Goal: Information Seeking & Learning: Learn about a topic

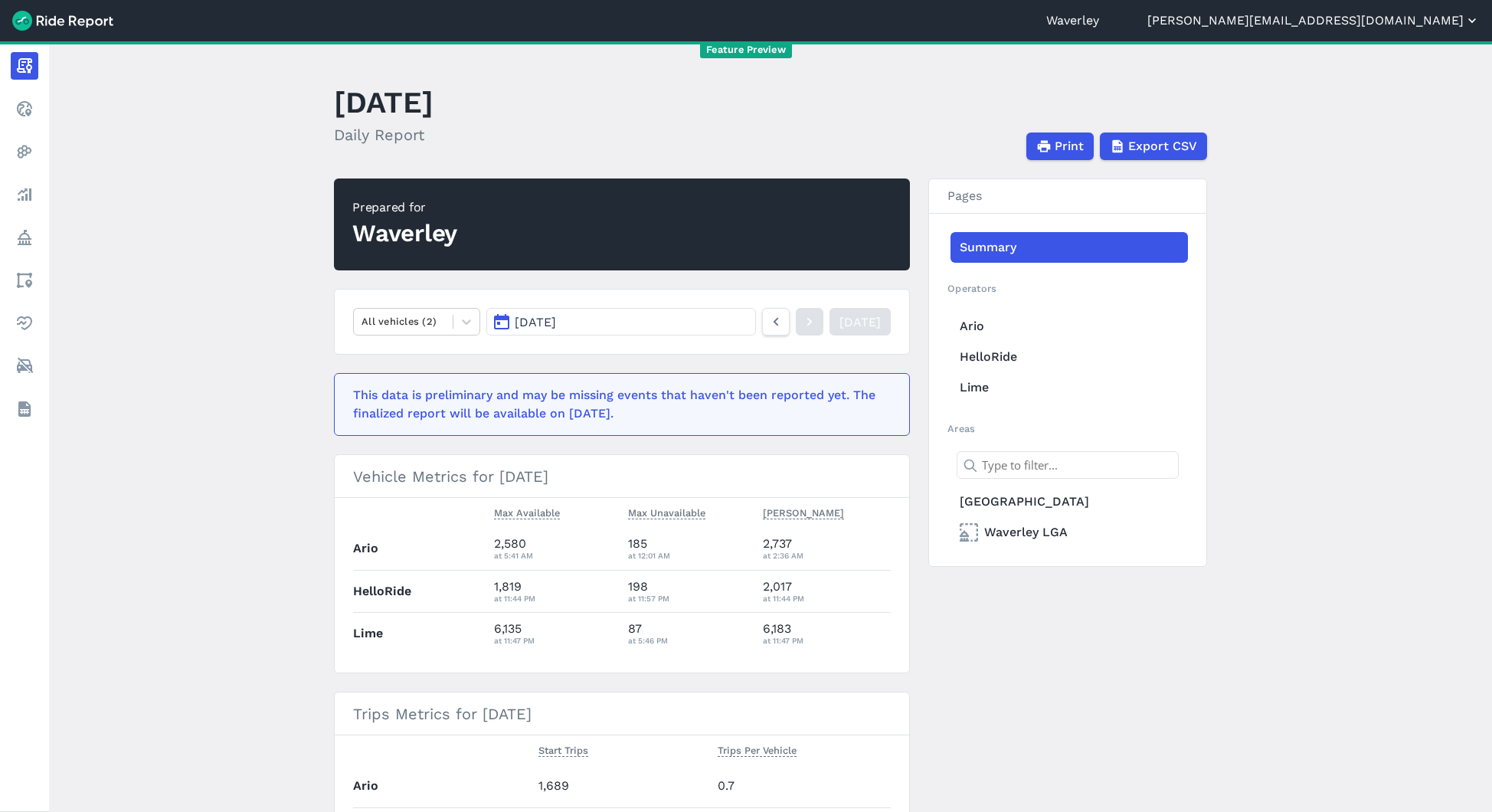
click at [1393, 18] on button "[PERSON_NAME][EMAIL_ADDRESS][DOMAIN_NAME]" at bounding box center [1314, 20] width 332 height 18
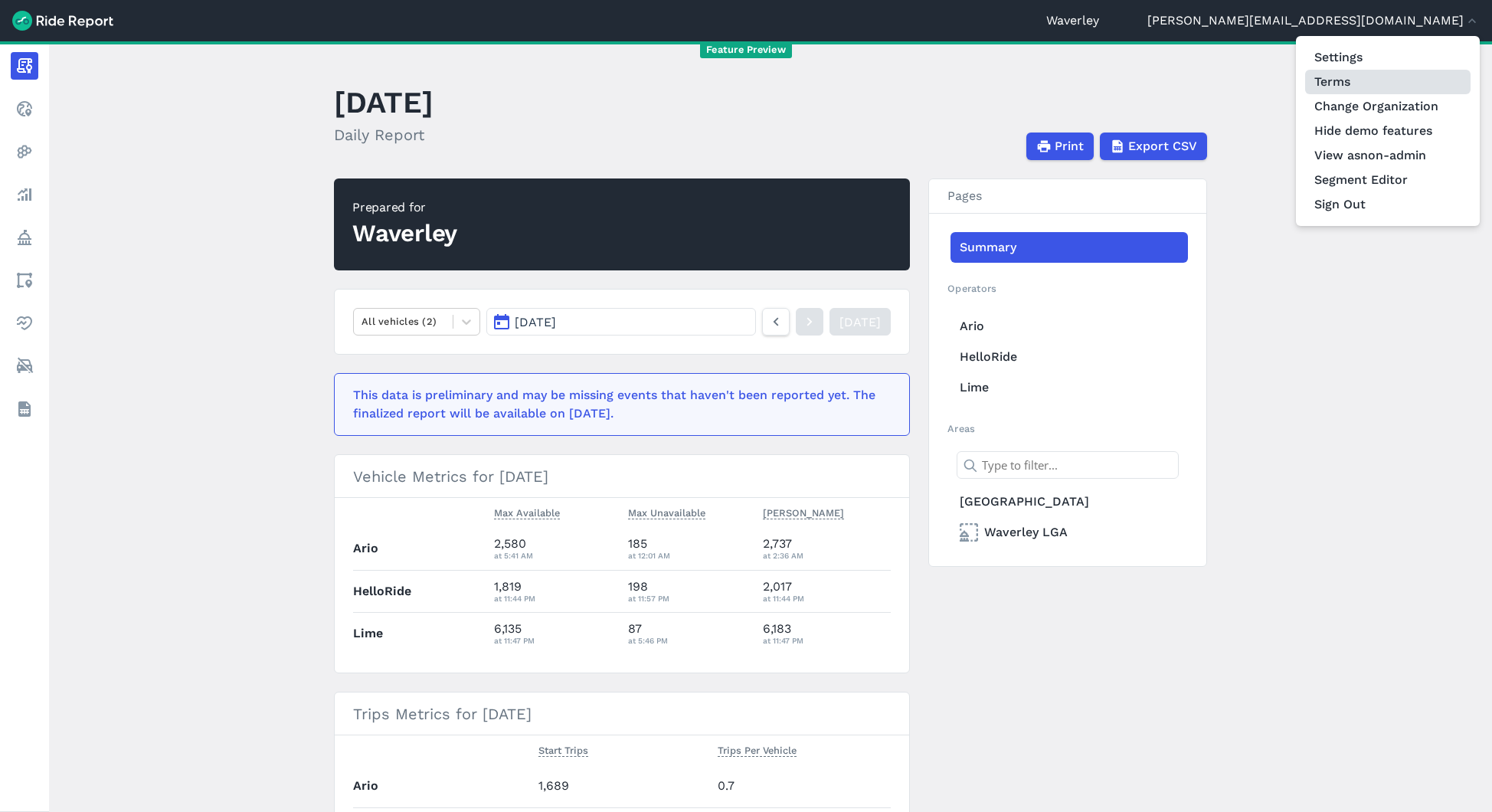
click at [1355, 93] on link "Terms" at bounding box center [1388, 82] width 165 height 25
click at [1418, 111] on link "Change Organization" at bounding box center [1388, 106] width 165 height 25
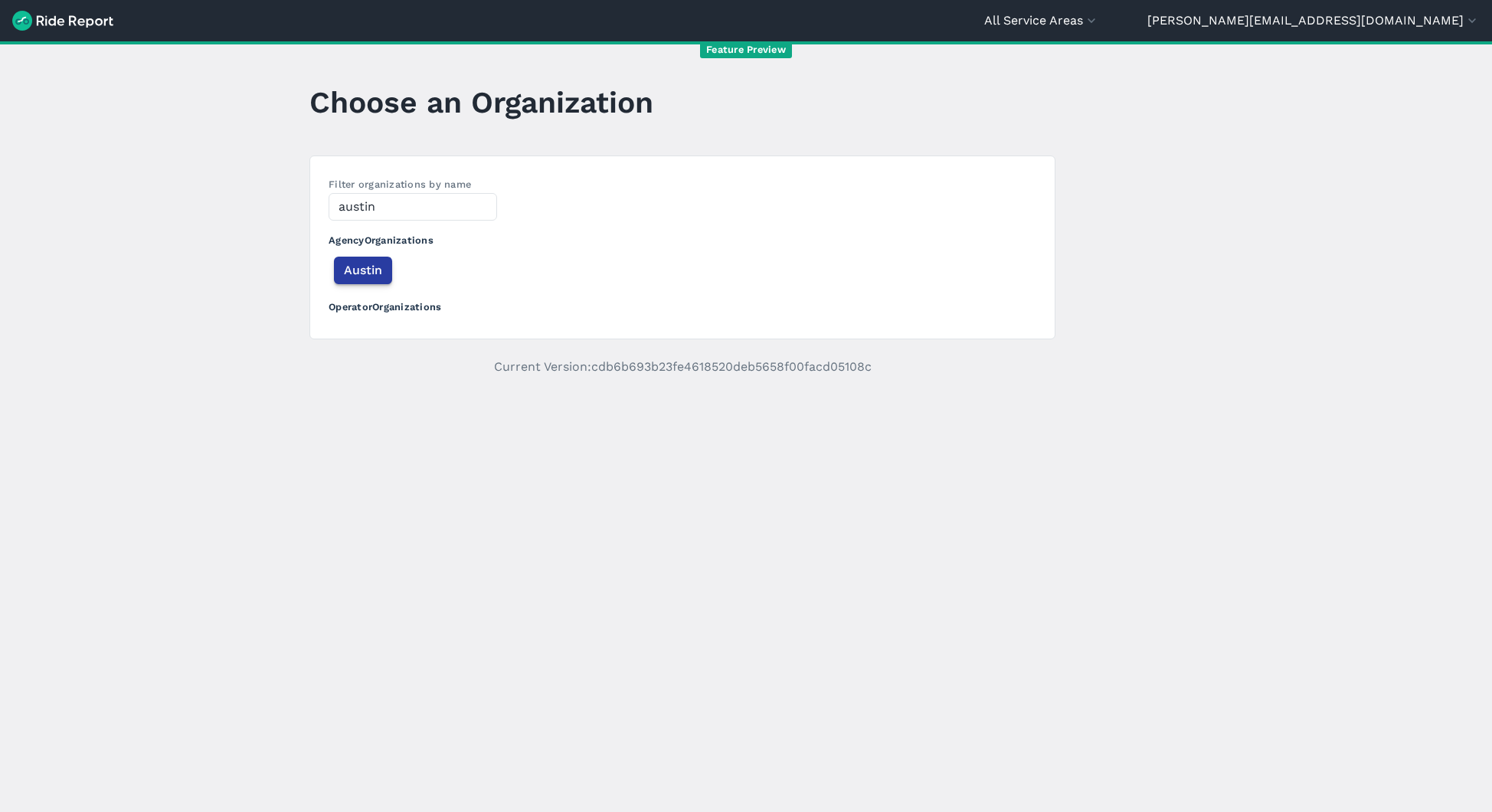
type input "austin"
click at [353, 276] on span "Austin" at bounding box center [362, 270] width 38 height 18
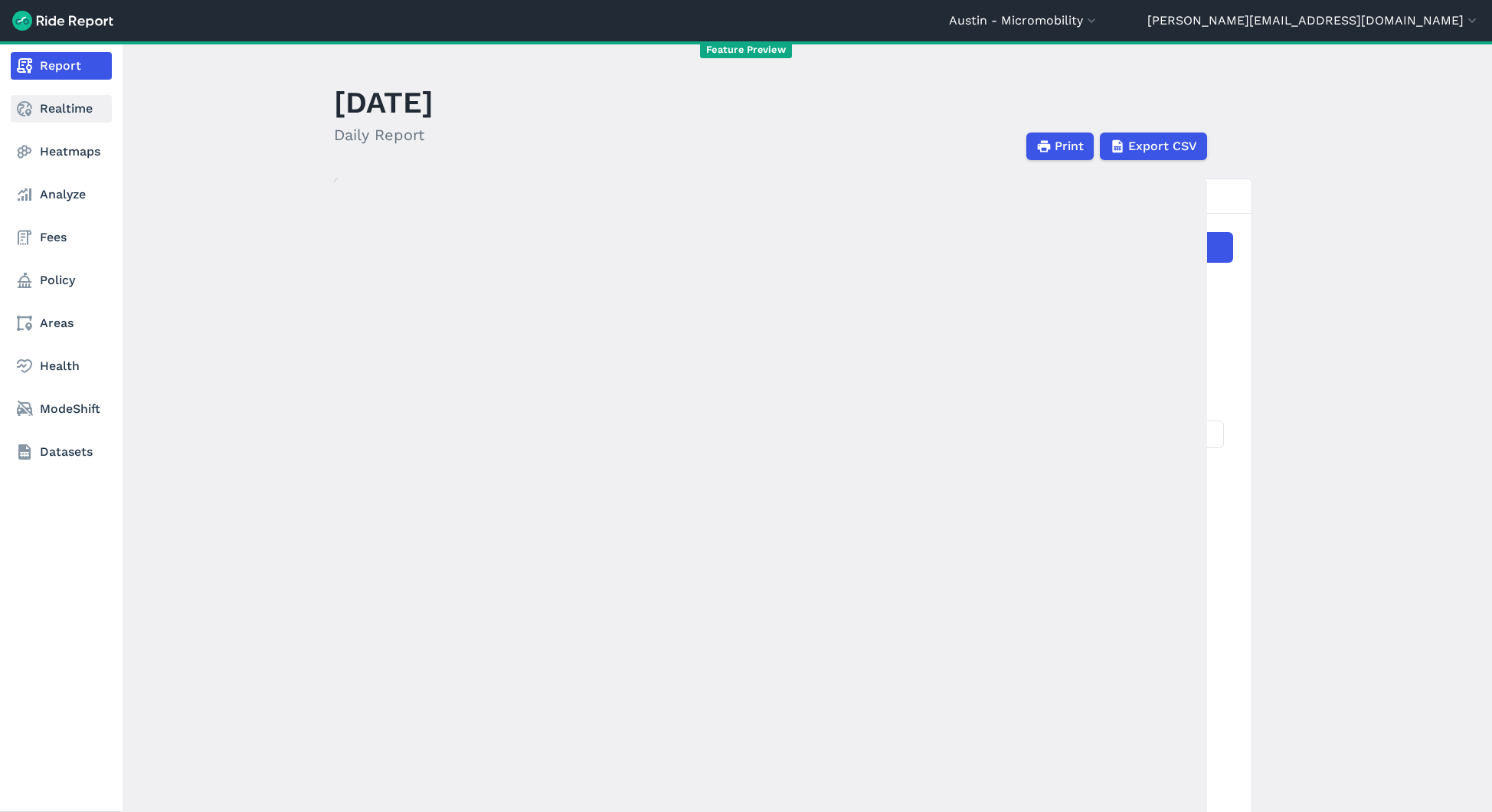
click at [34, 115] on link "Realtime" at bounding box center [61, 109] width 101 height 28
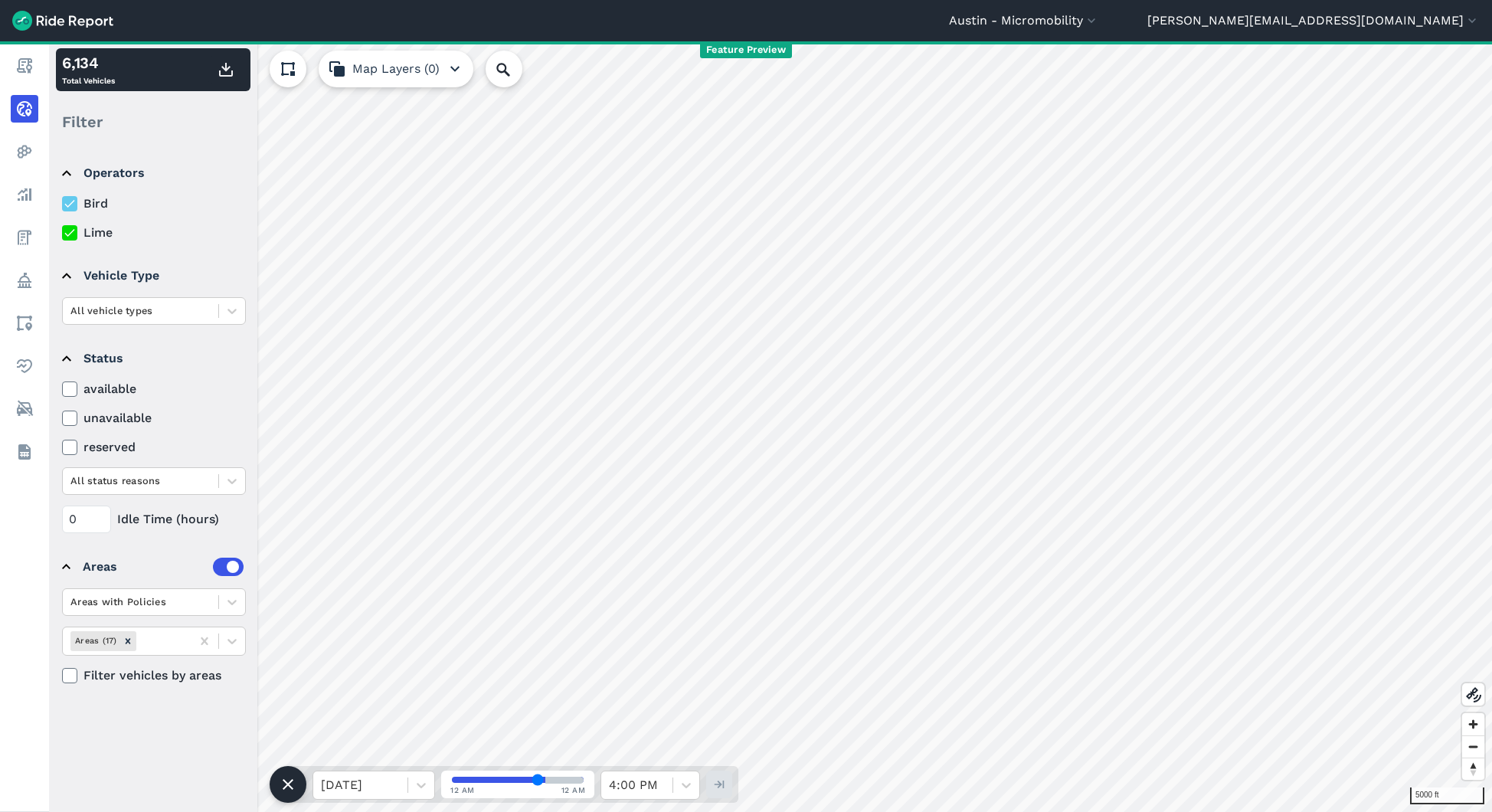
click at [233, 563] on label at bounding box center [227, 567] width 30 height 18
click at [213, 563] on input "checkbox" at bounding box center [213, 563] width 0 height 10
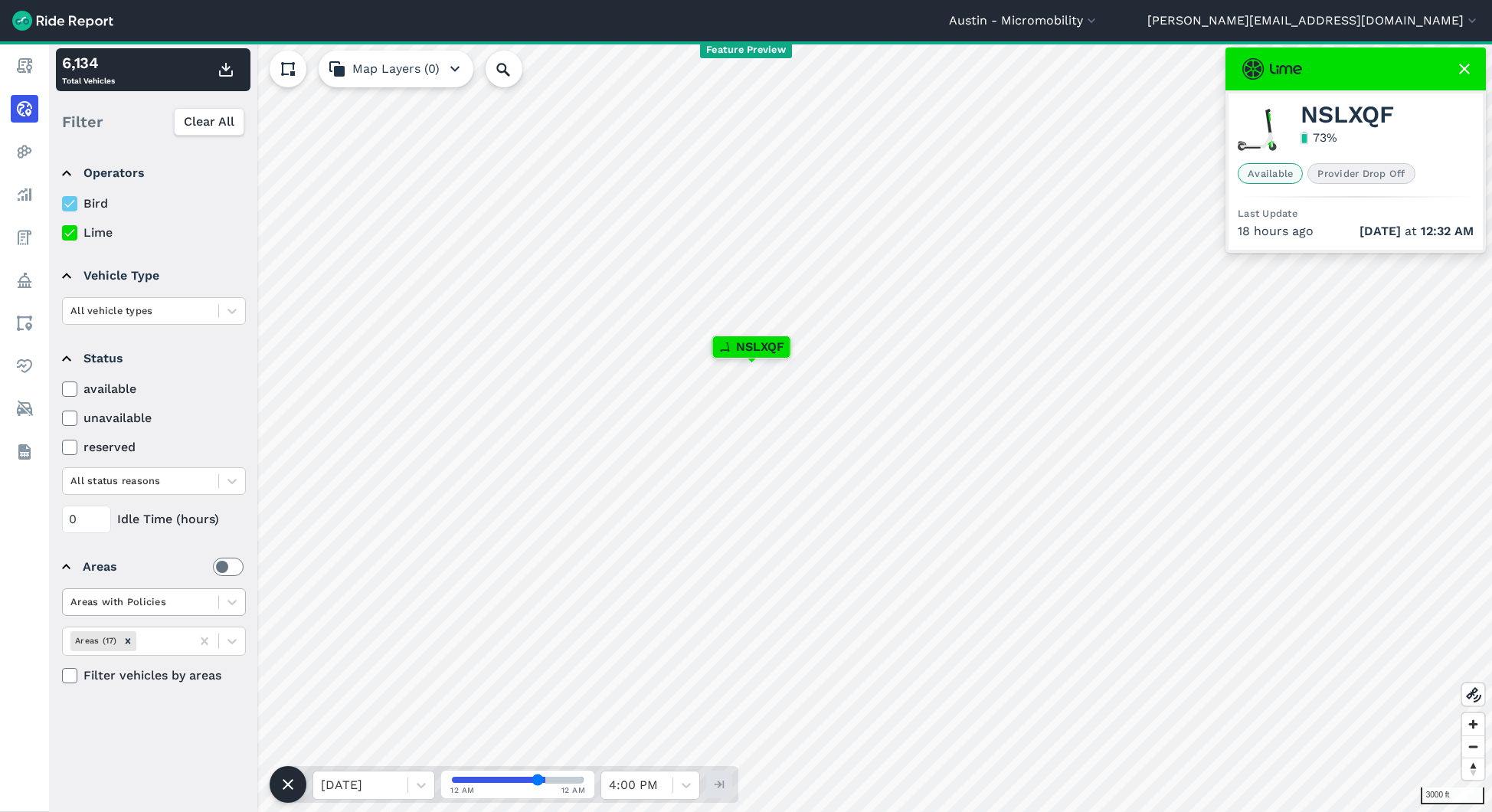
click at [183, 603] on div at bounding box center [140, 602] width 140 height 18
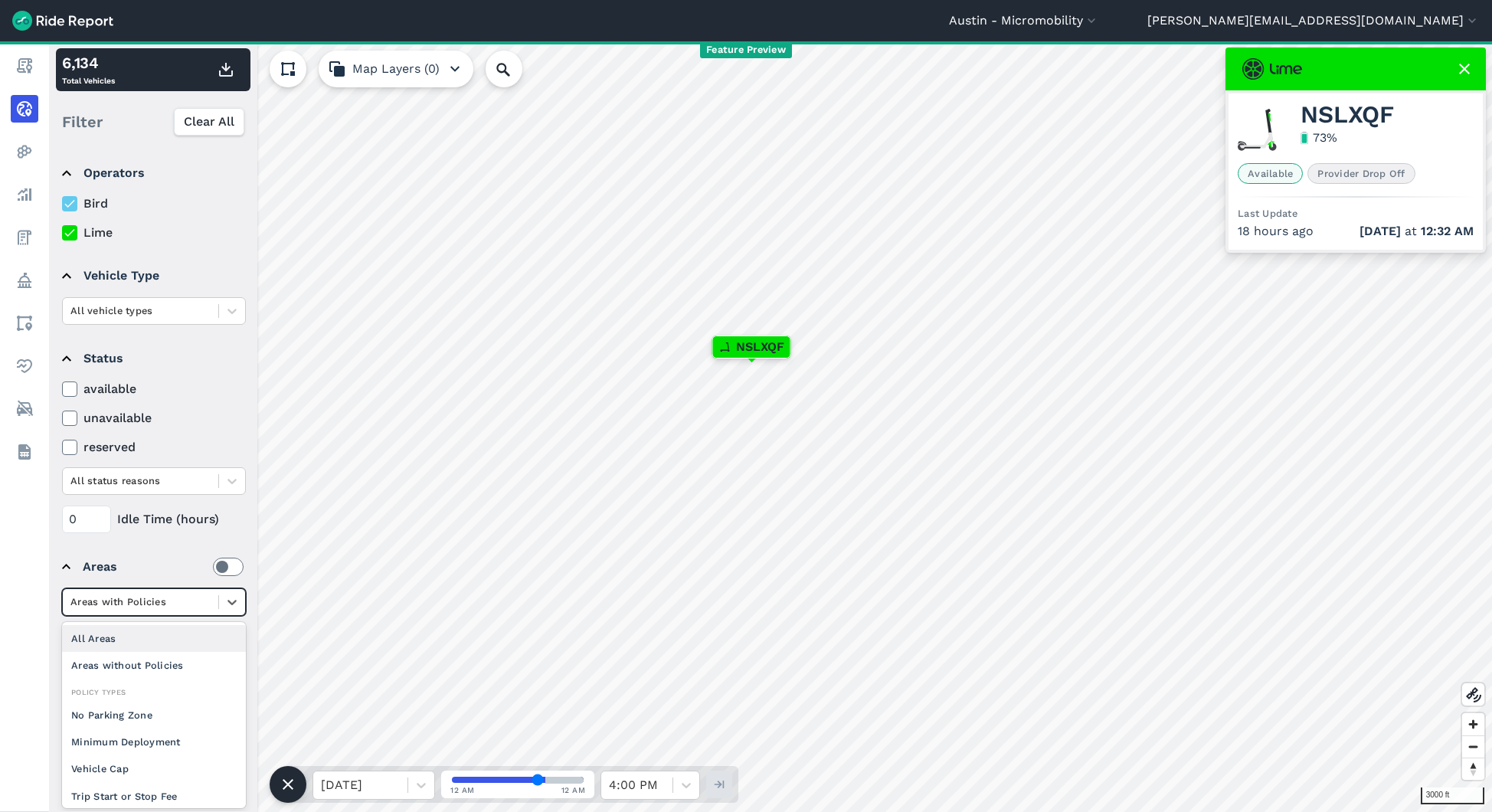
click at [152, 638] on div "All Areas" at bounding box center [154, 638] width 184 height 27
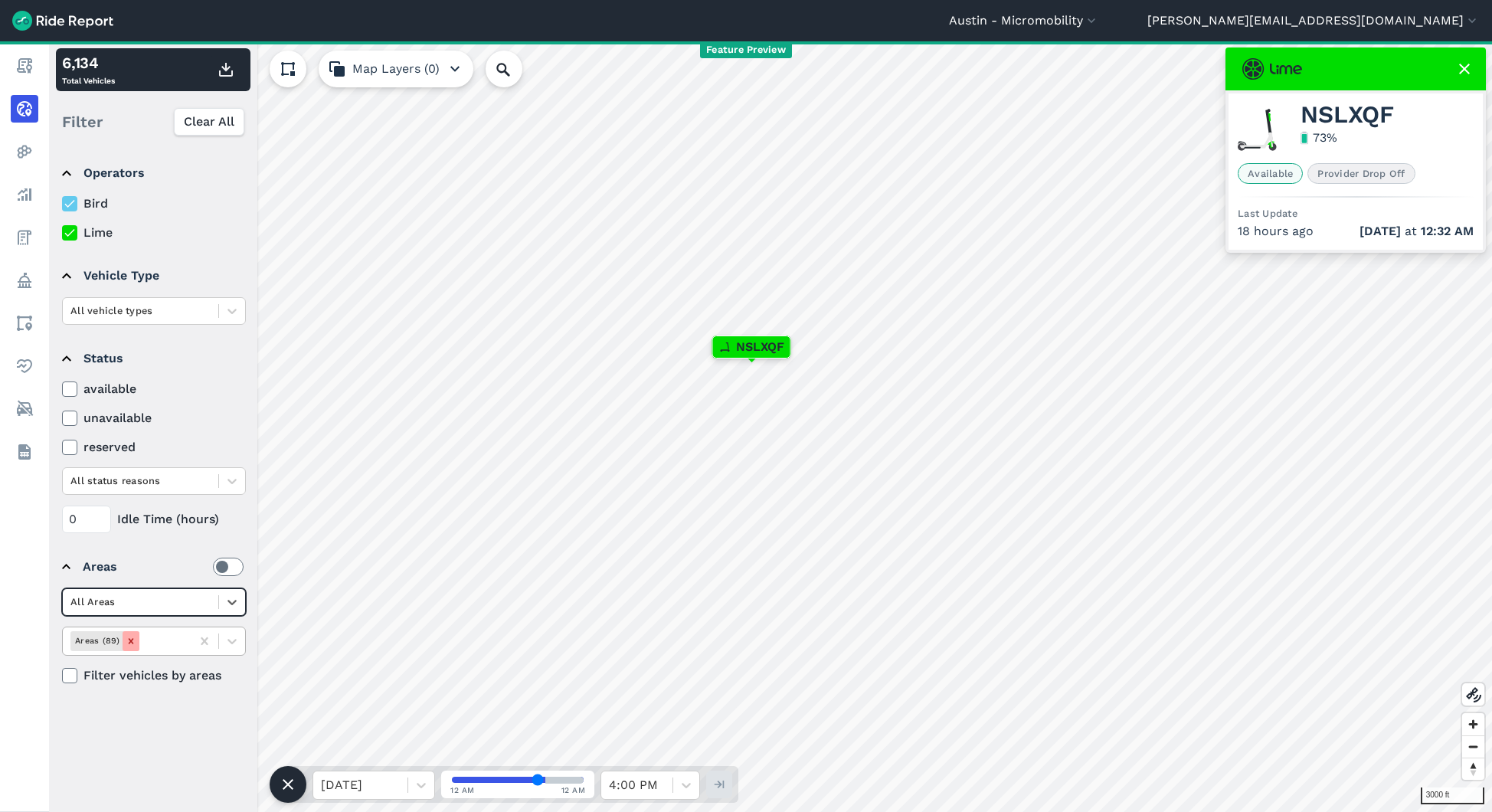
click at [133, 644] on div "Remove Areas (89)" at bounding box center [131, 640] width 17 height 19
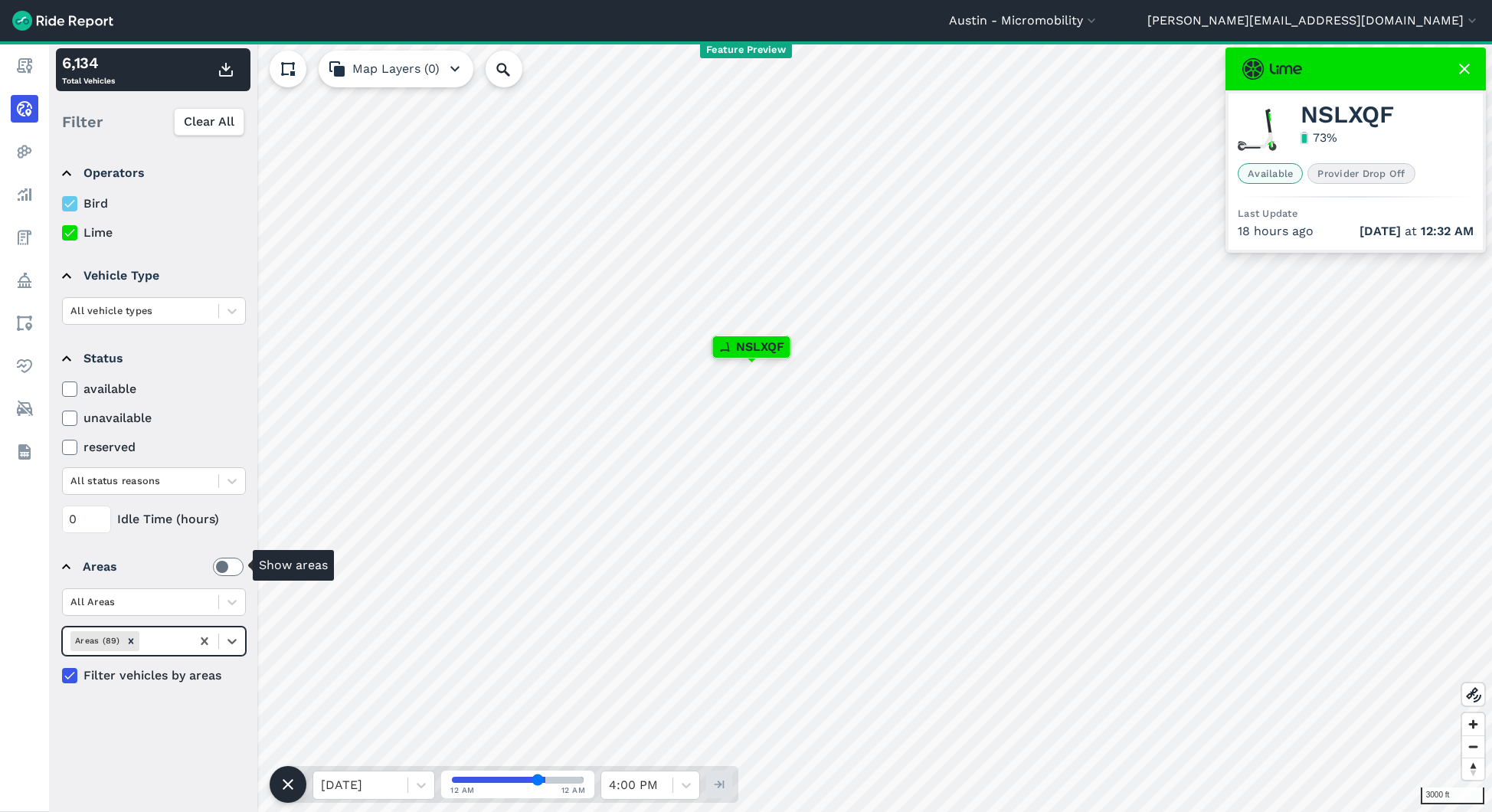
click at [225, 572] on label at bounding box center [227, 567] width 30 height 18
click at [213, 568] on input "checkbox" at bounding box center [213, 563] width 0 height 10
click at [1406, 18] on button "[PERSON_NAME][EMAIL_ADDRESS][DOMAIN_NAME]" at bounding box center [1314, 20] width 332 height 18
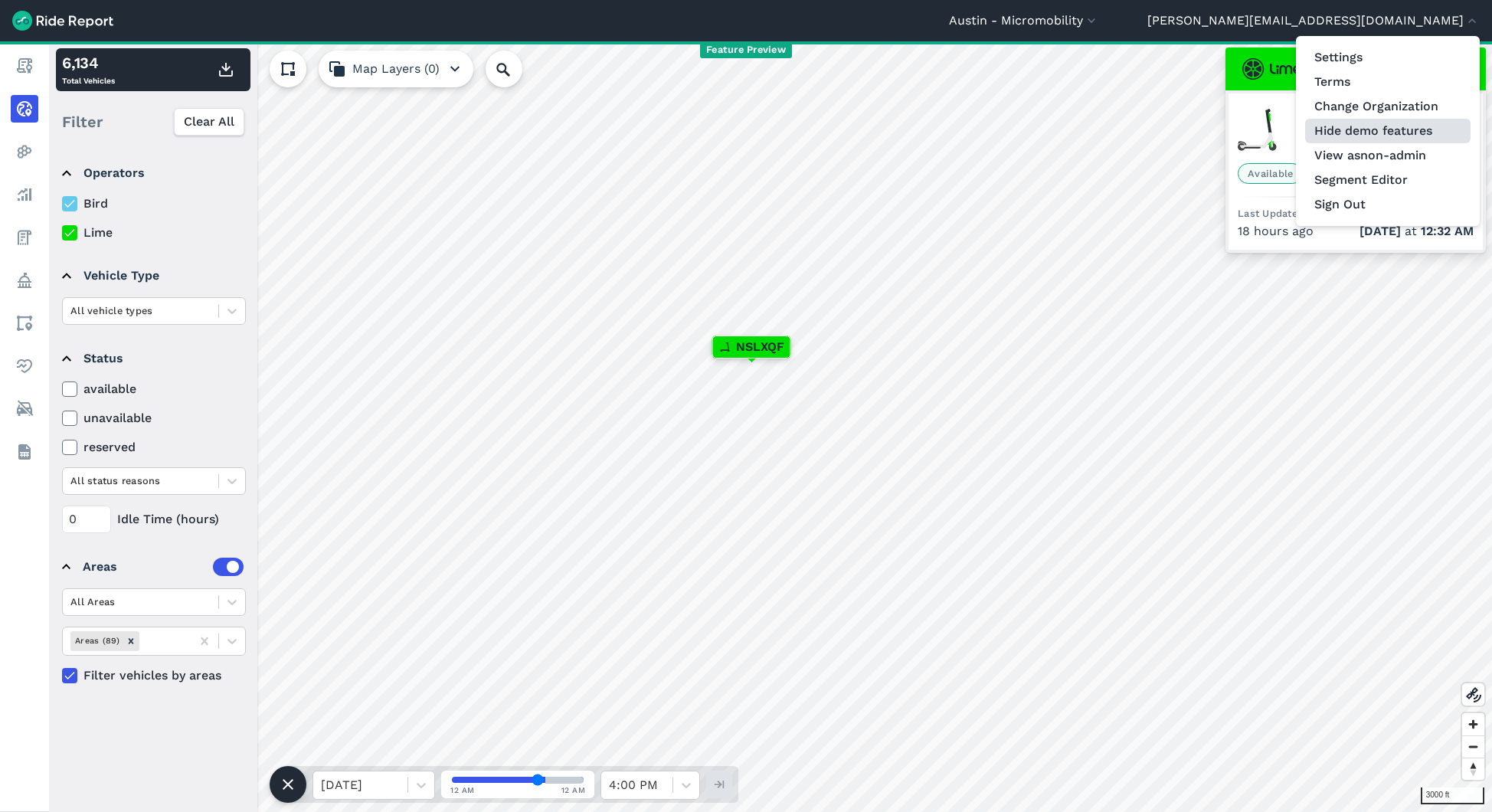
click at [1373, 130] on button "Hide demo features" at bounding box center [1388, 131] width 165 height 25
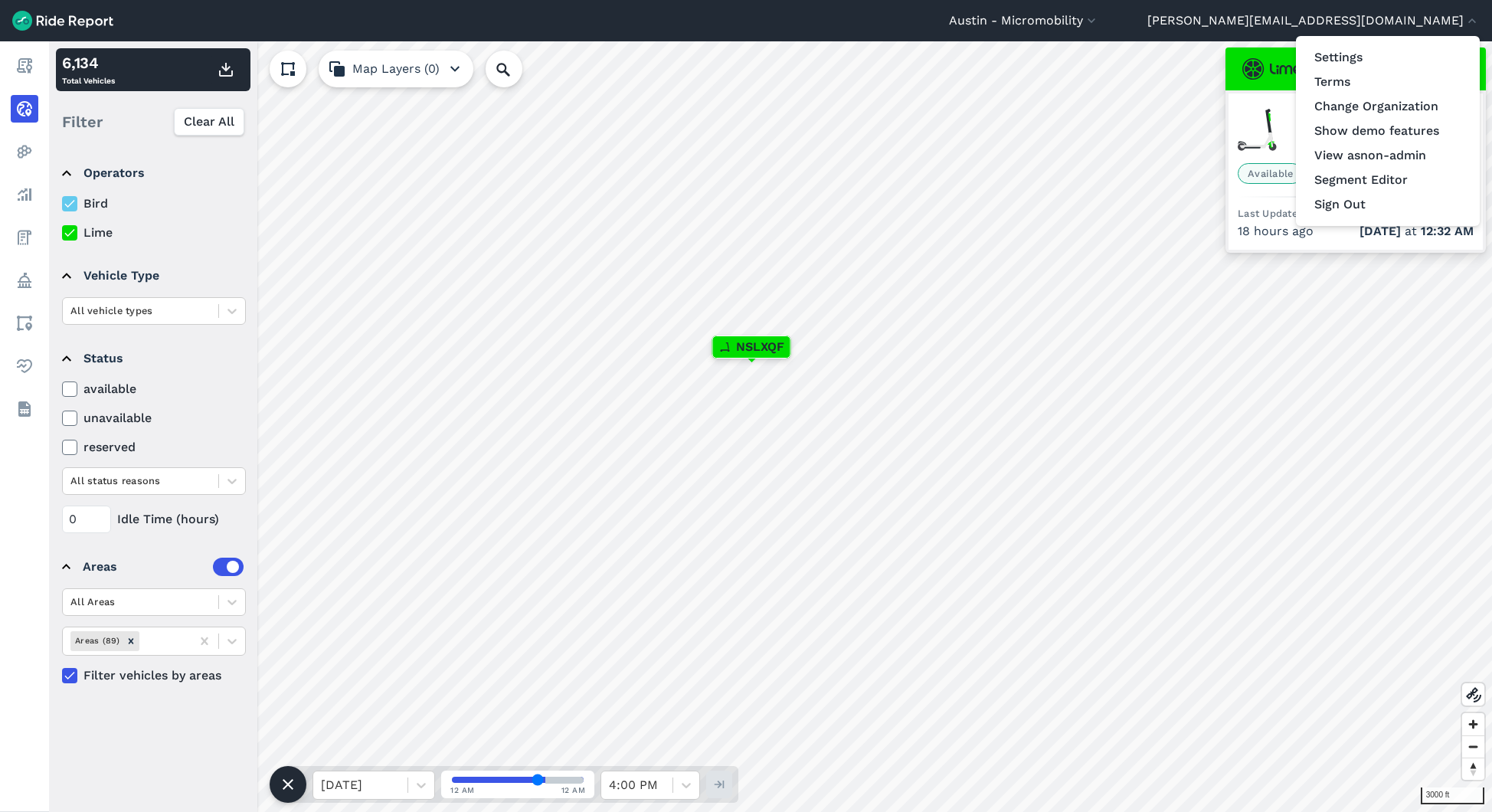
click at [1382, 331] on div at bounding box center [746, 406] width 1492 height 812
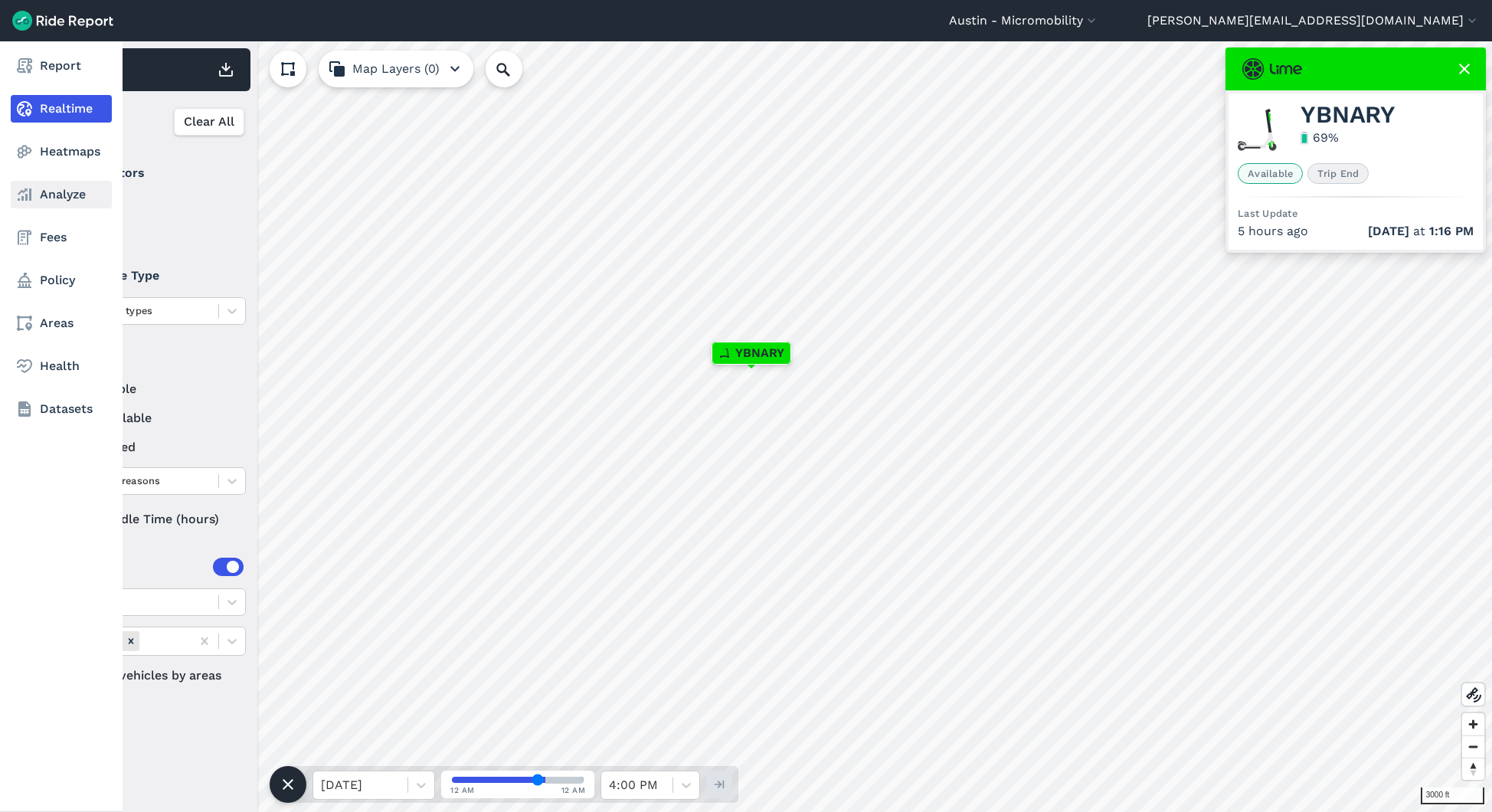
click at [30, 198] on use at bounding box center [25, 194] width 14 height 12
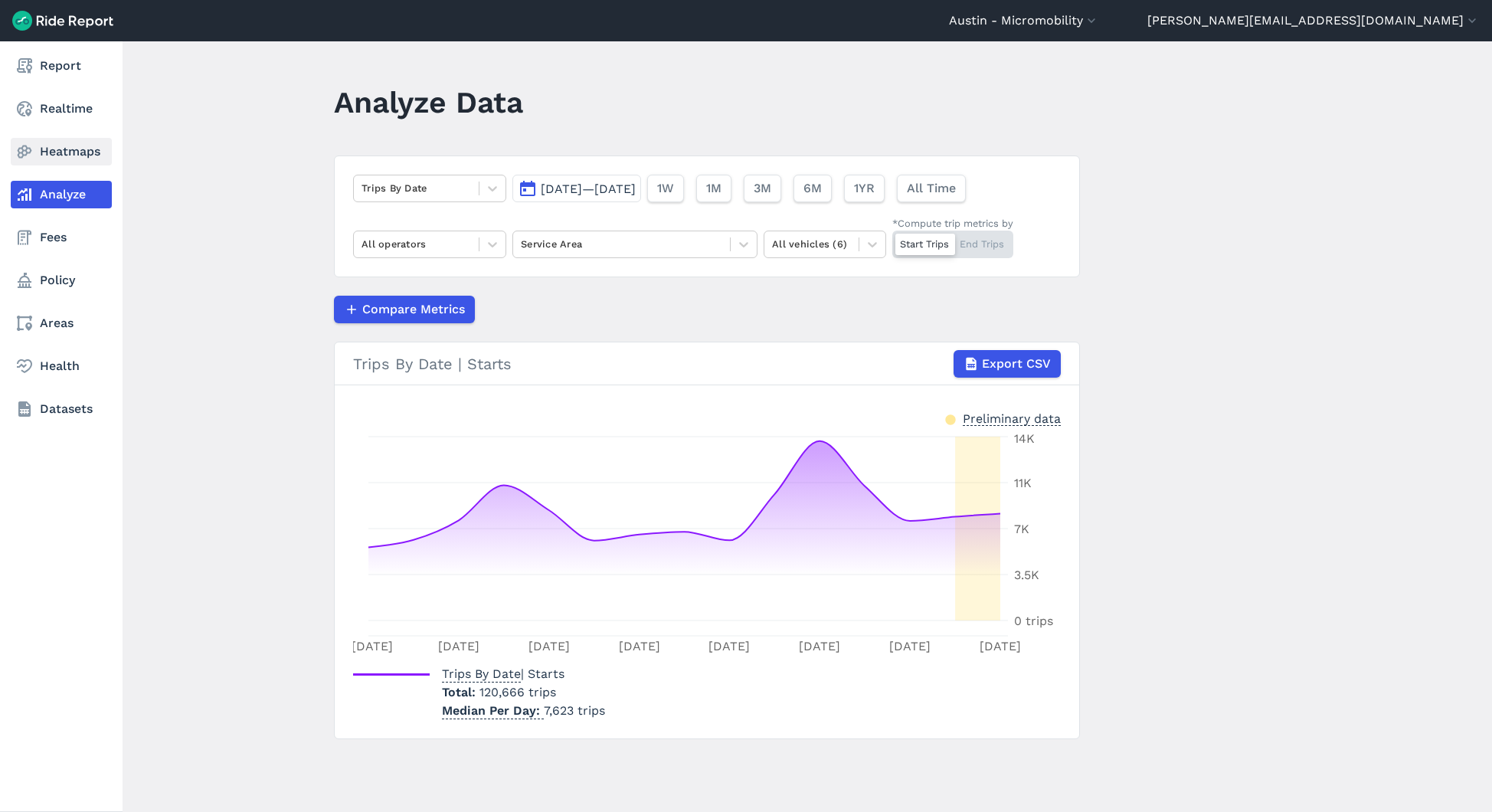
click at [33, 150] on icon at bounding box center [25, 151] width 18 height 18
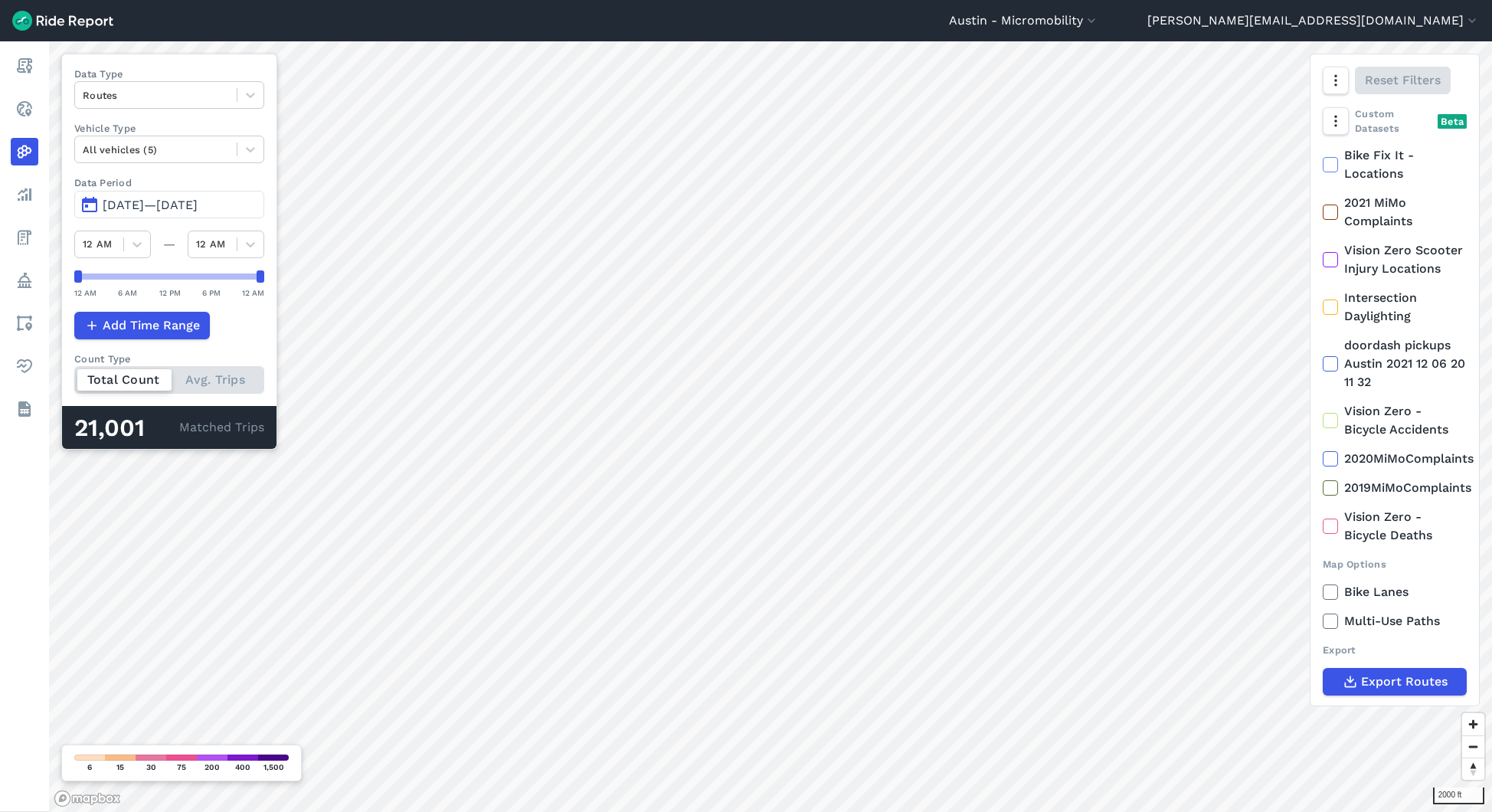
click at [176, 198] on span "[DATE]—[DATE]" at bounding box center [150, 205] width 95 height 15
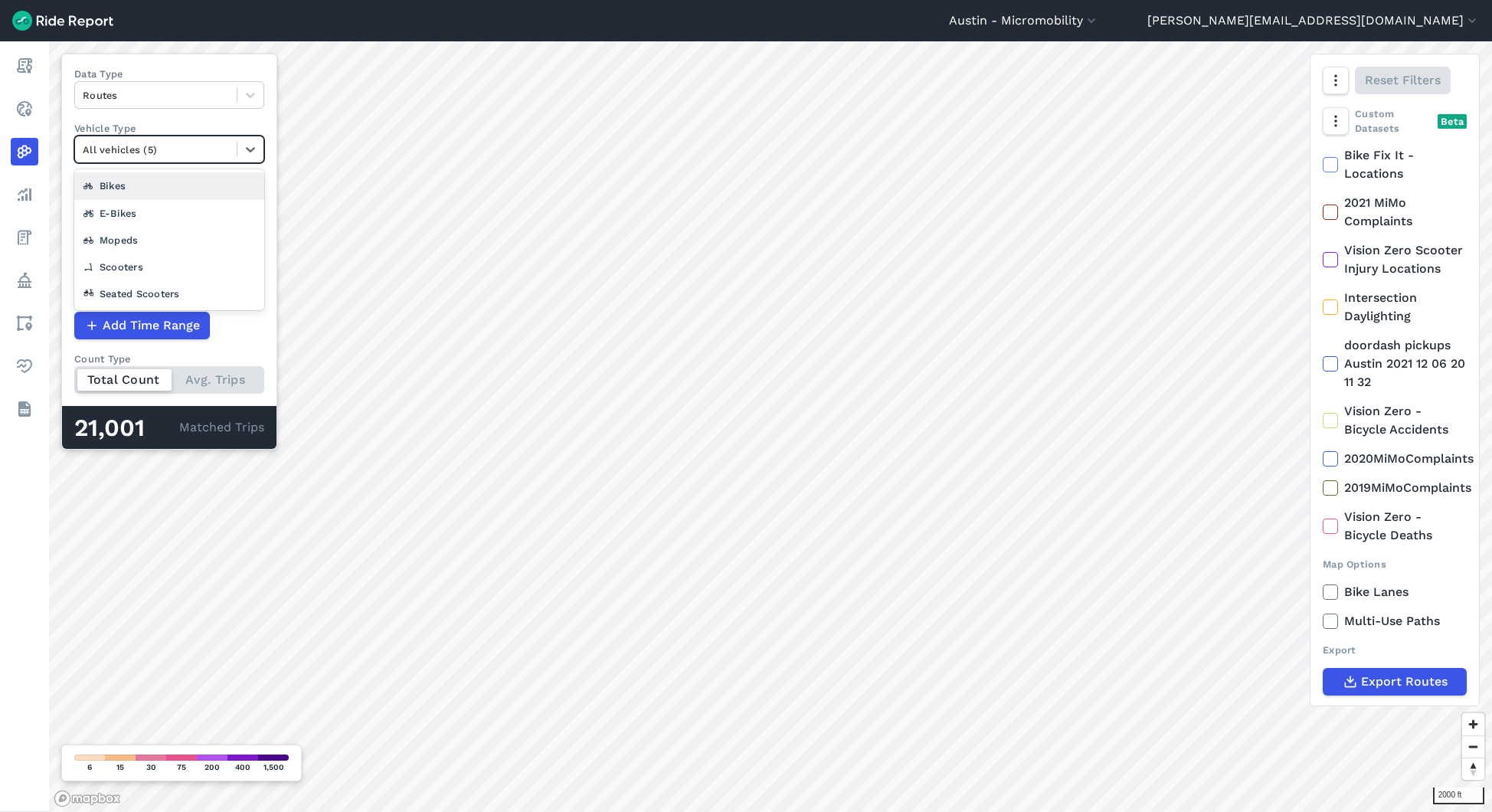
click at [222, 143] on div at bounding box center [155, 150] width 146 height 18
click at [245, 94] on div at bounding box center [250, 95] width 26 height 26
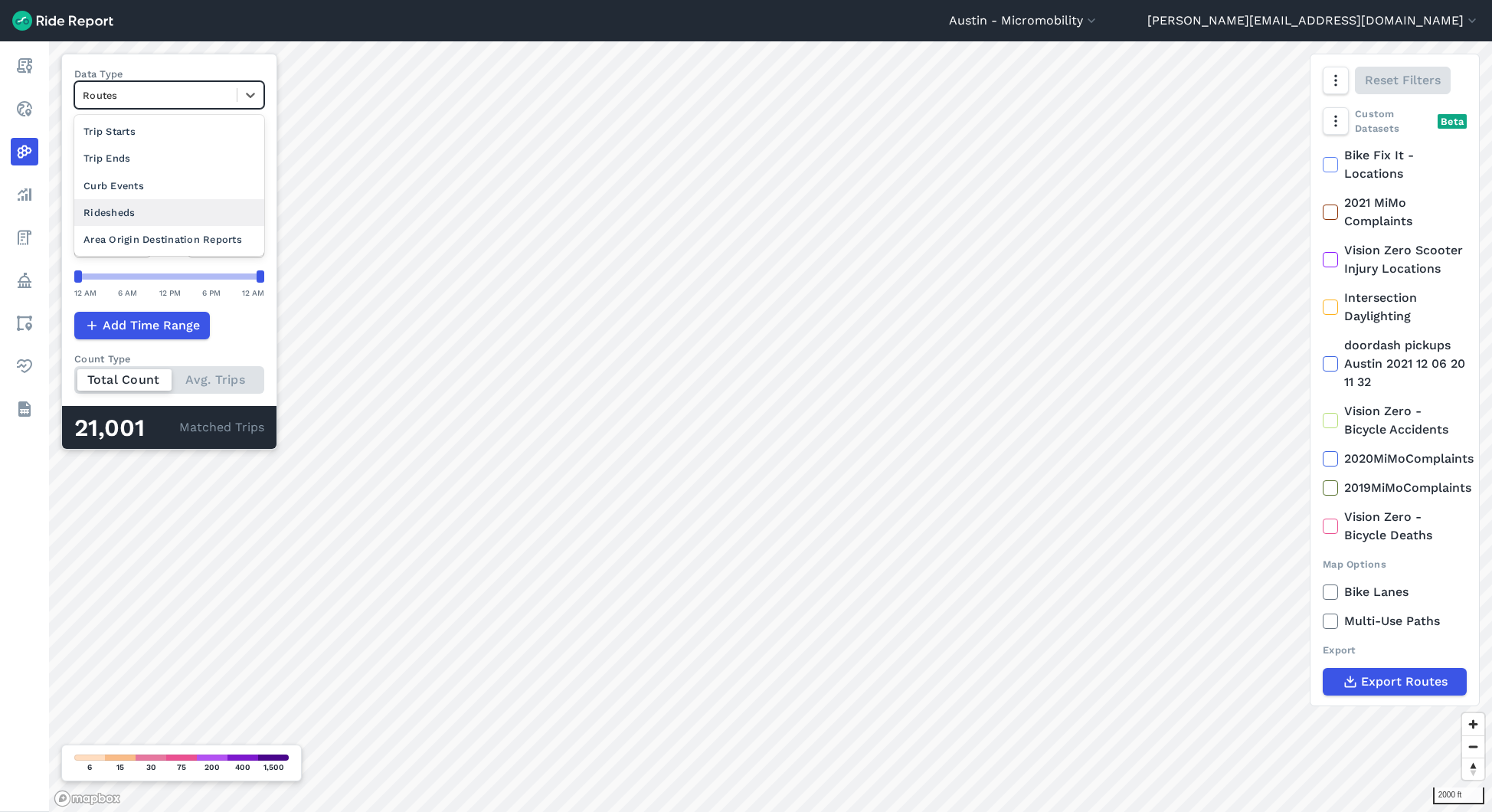
click at [168, 242] on div "Area Origin Destination Reports" at bounding box center [169, 239] width 190 height 27
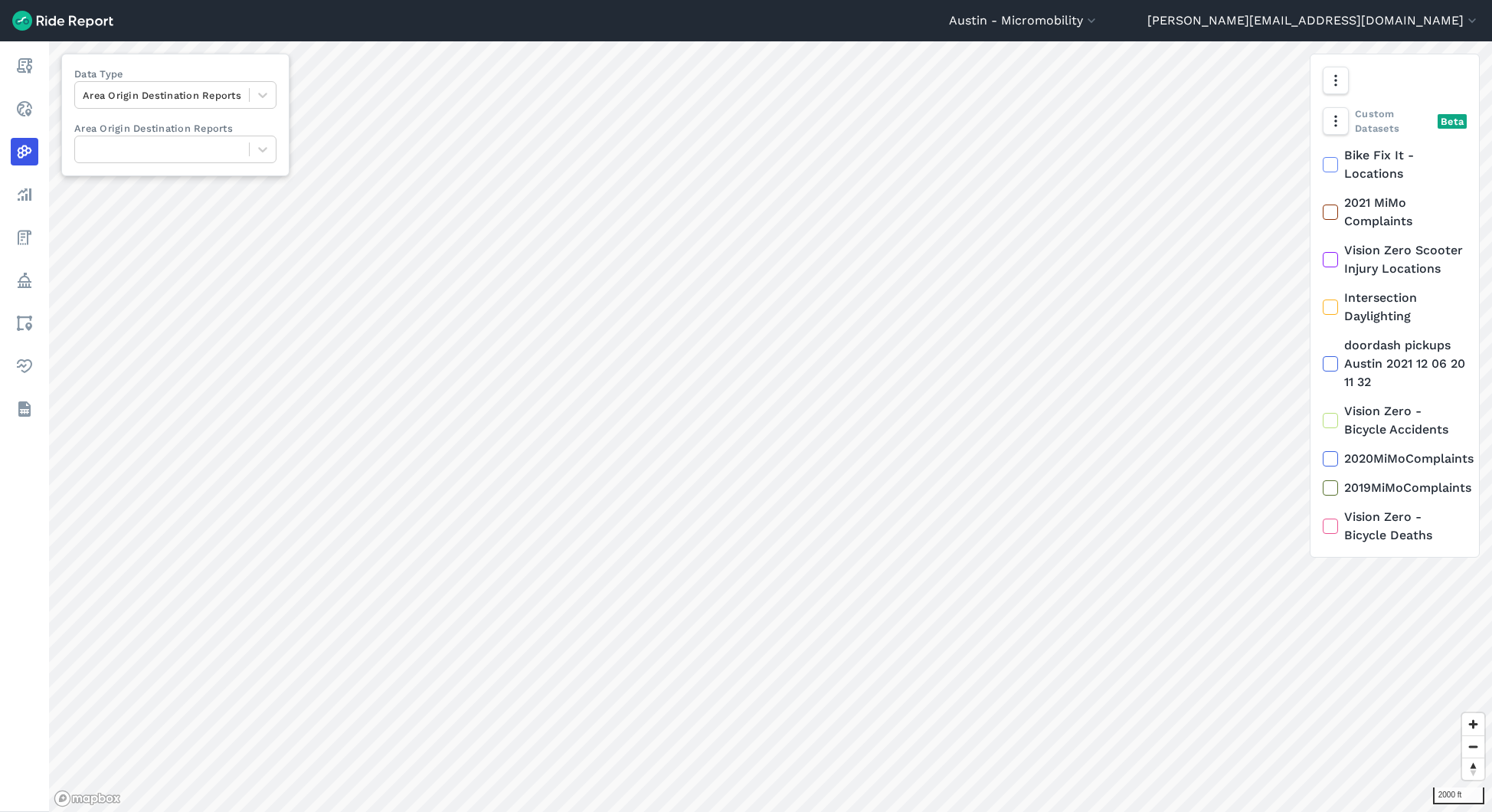
click at [223, 131] on label "Area Origin Destination Reports" at bounding box center [175, 128] width 202 height 15
click at [223, 138] on div at bounding box center [162, 150] width 174 height 24
click at [251, 154] on div at bounding box center [263, 150] width 26 height 26
click at [245, 115] on div "Data Type Area Origin Destination Reports Area Origin Destination Reports Selec…" at bounding box center [175, 115] width 228 height 123
click at [236, 93] on div at bounding box center [162, 96] width 159 height 18
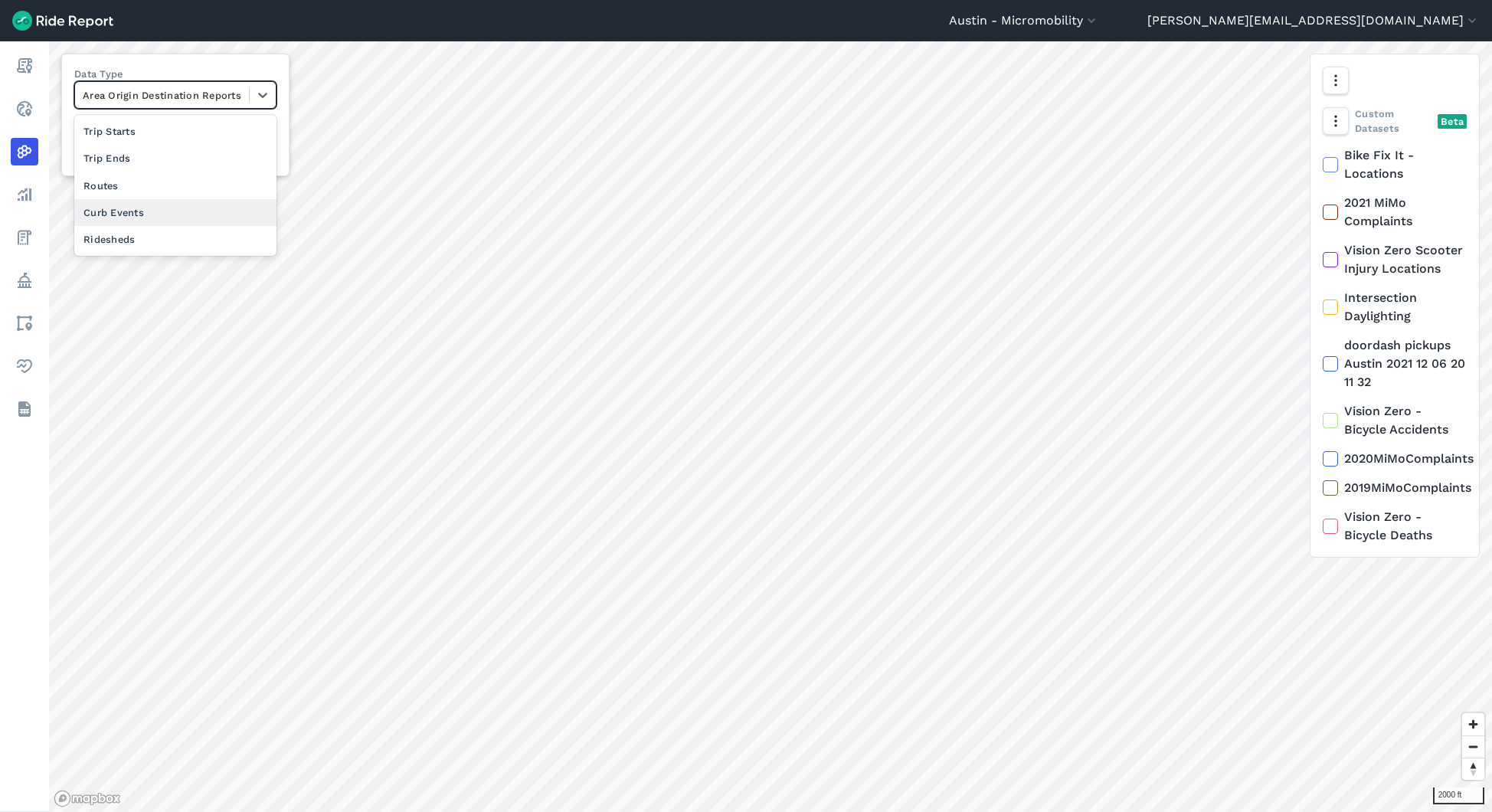
click at [182, 236] on div "Ridesheds" at bounding box center [175, 239] width 202 height 27
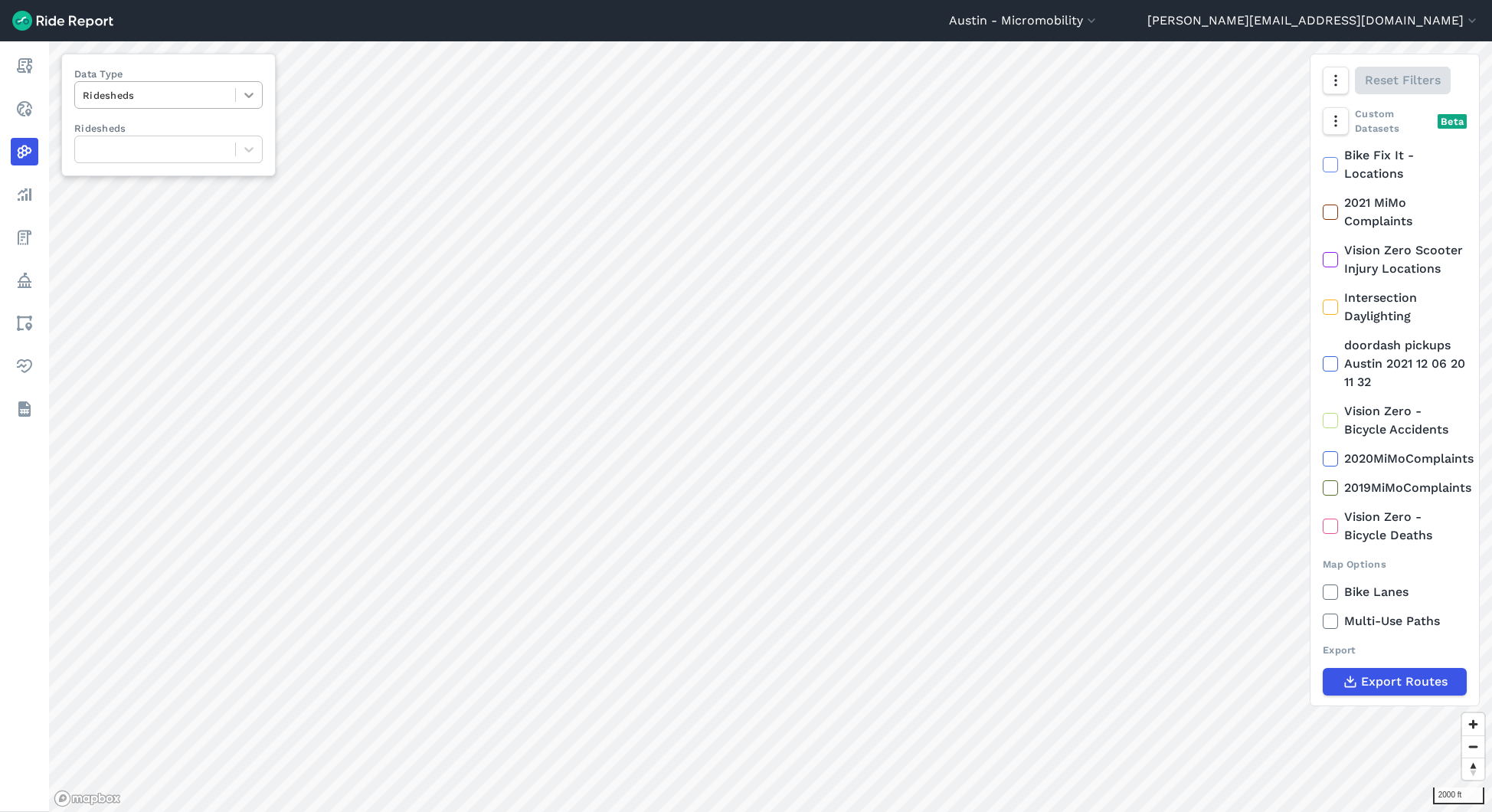
click at [246, 98] on icon at bounding box center [249, 95] width 16 height 16
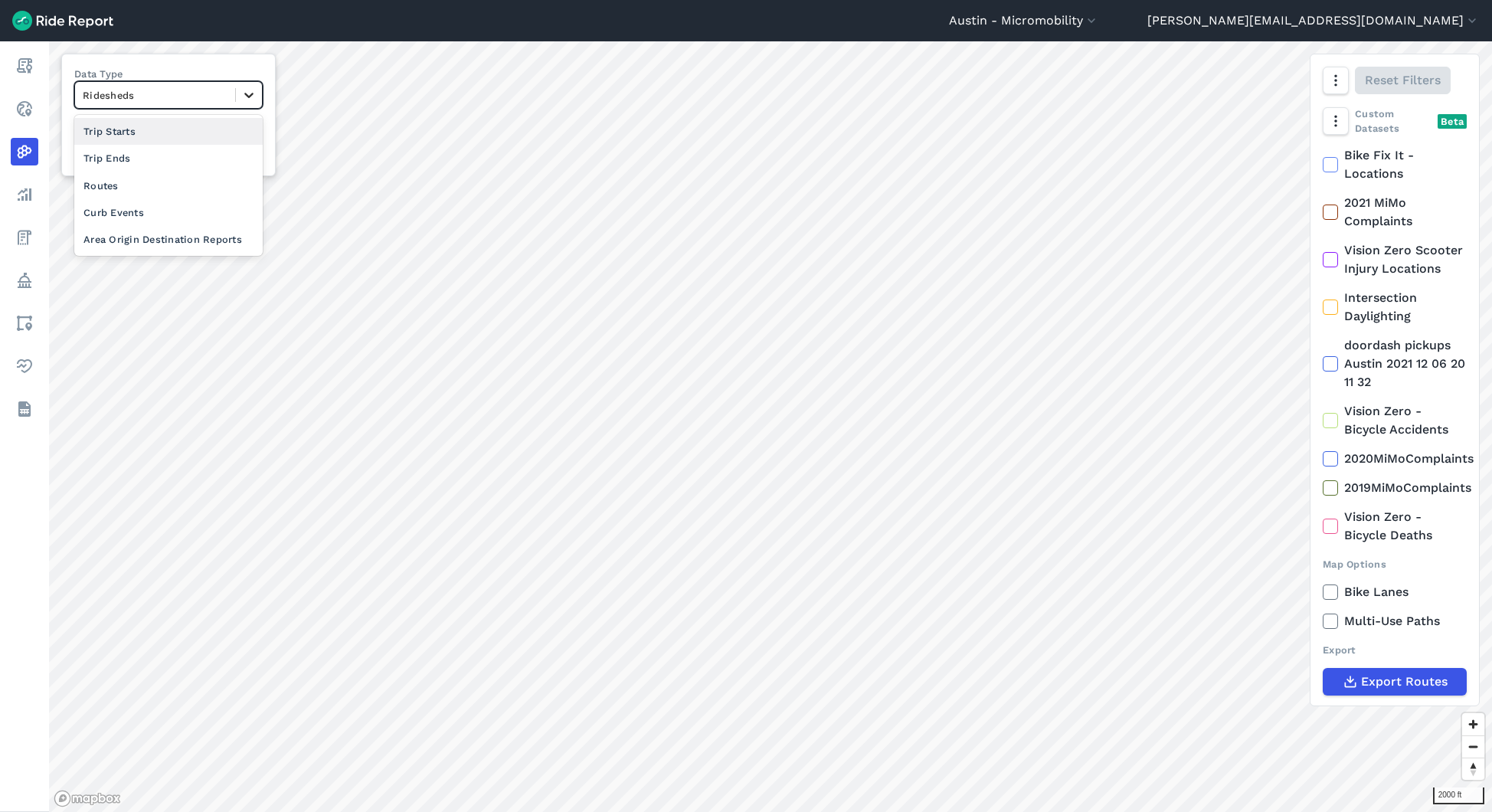
click at [246, 98] on icon at bounding box center [249, 95] width 16 height 16
click at [217, 142] on div at bounding box center [155, 150] width 145 height 18
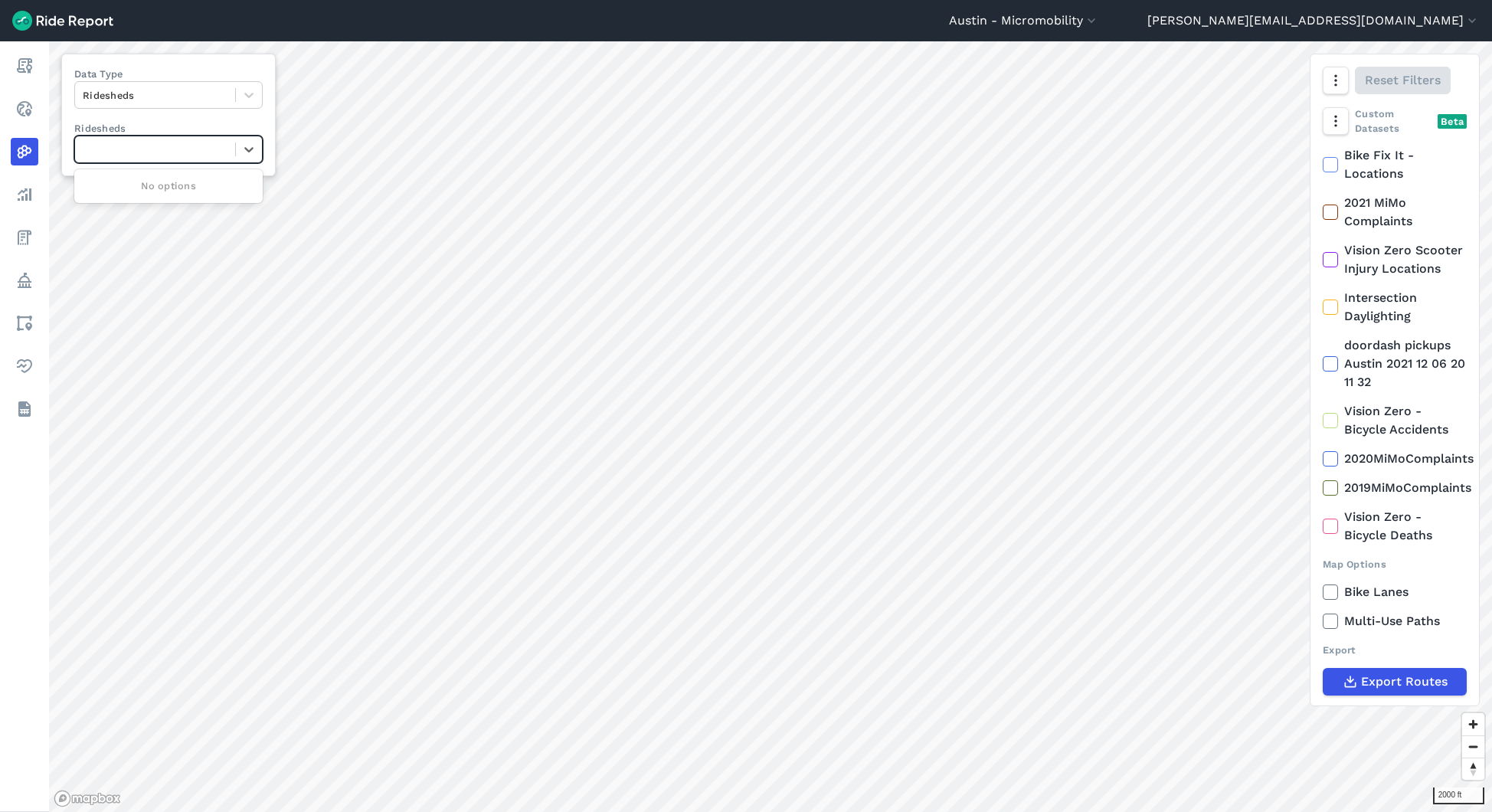
click at [217, 142] on div at bounding box center [155, 150] width 145 height 18
click at [173, 91] on div at bounding box center [155, 96] width 145 height 18
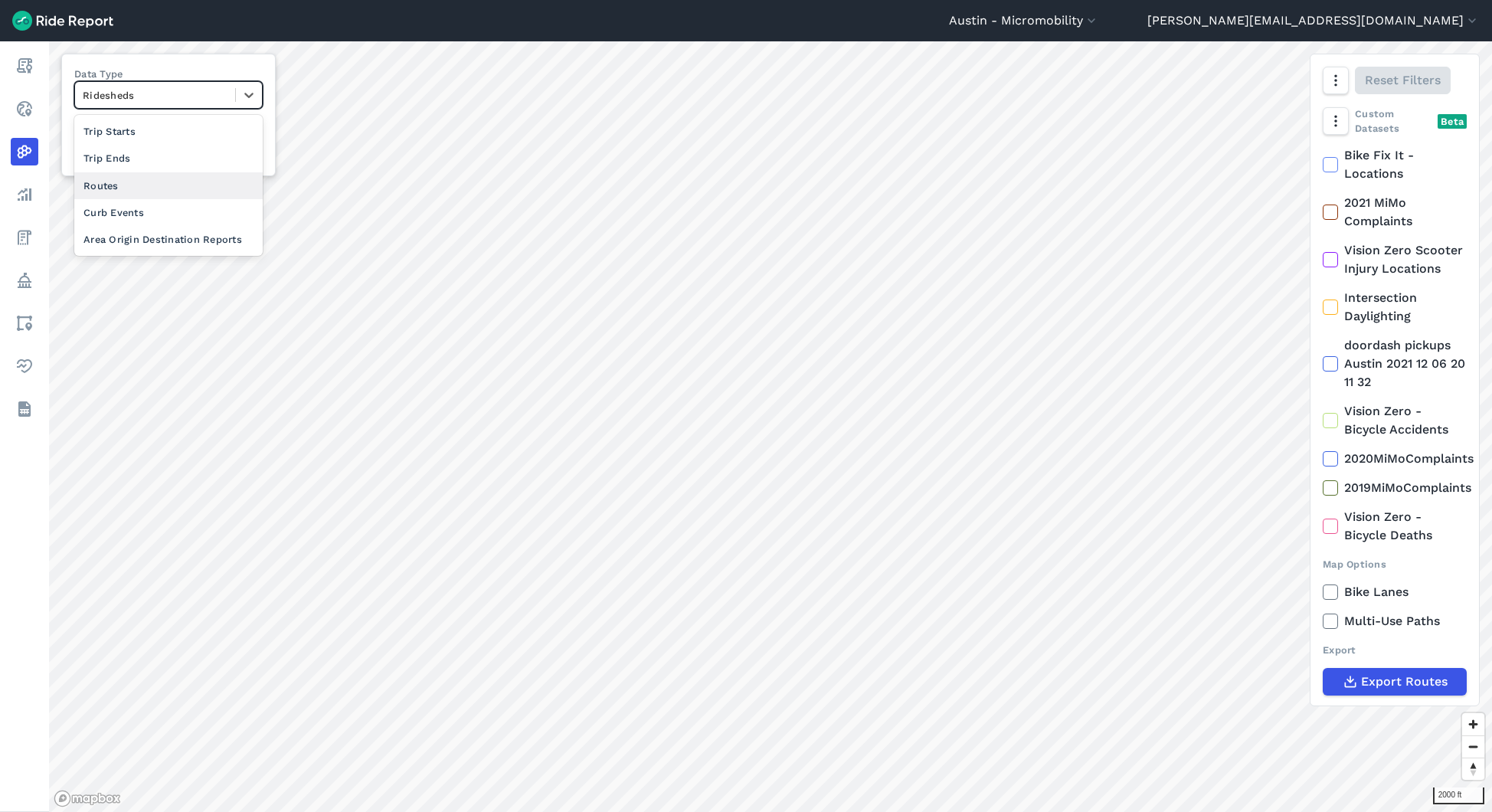
click at [136, 183] on div "Routes" at bounding box center [169, 186] width 188 height 27
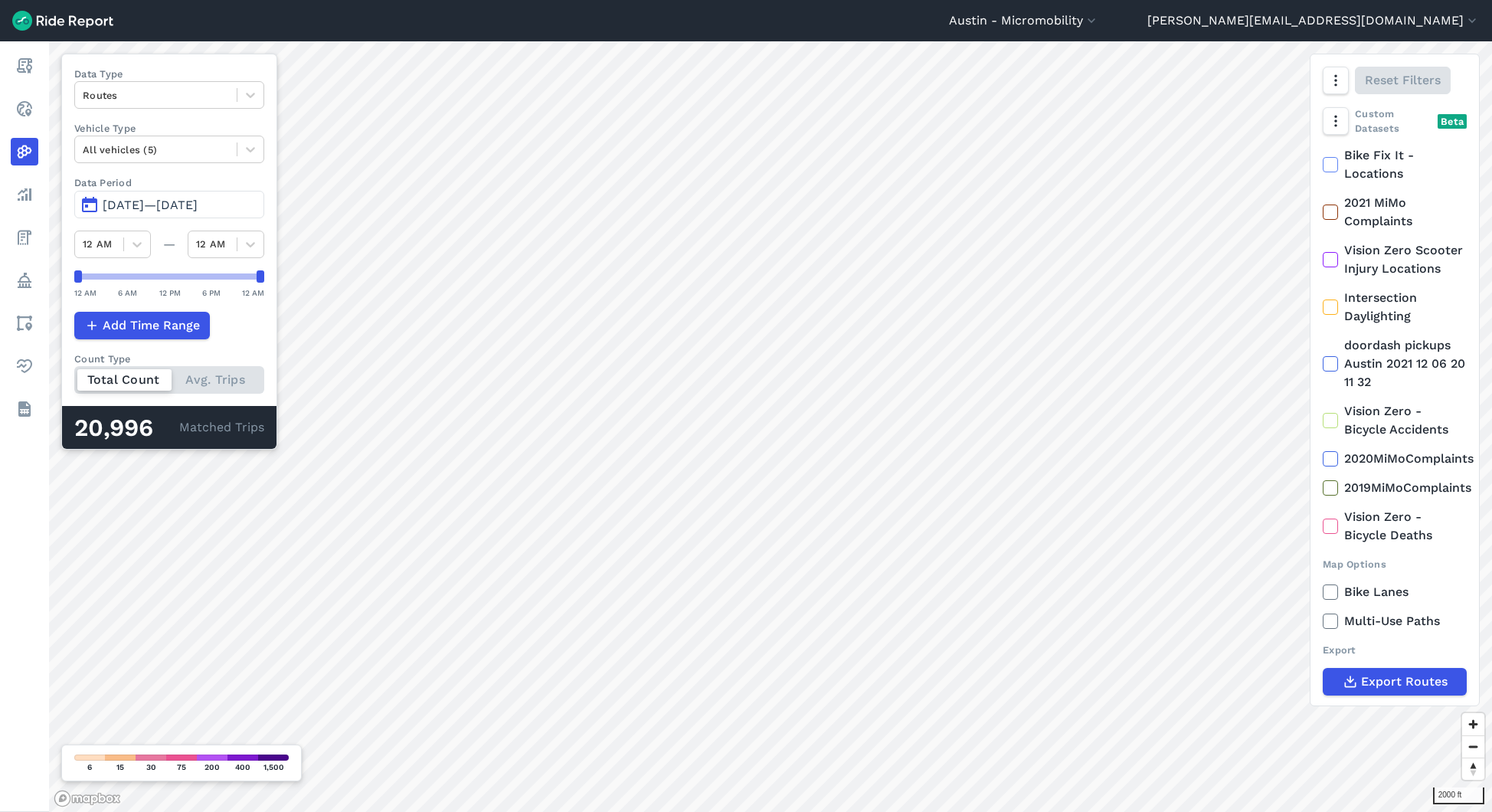
click at [164, 209] on span "[DATE]—[DATE]" at bounding box center [150, 205] width 95 height 15
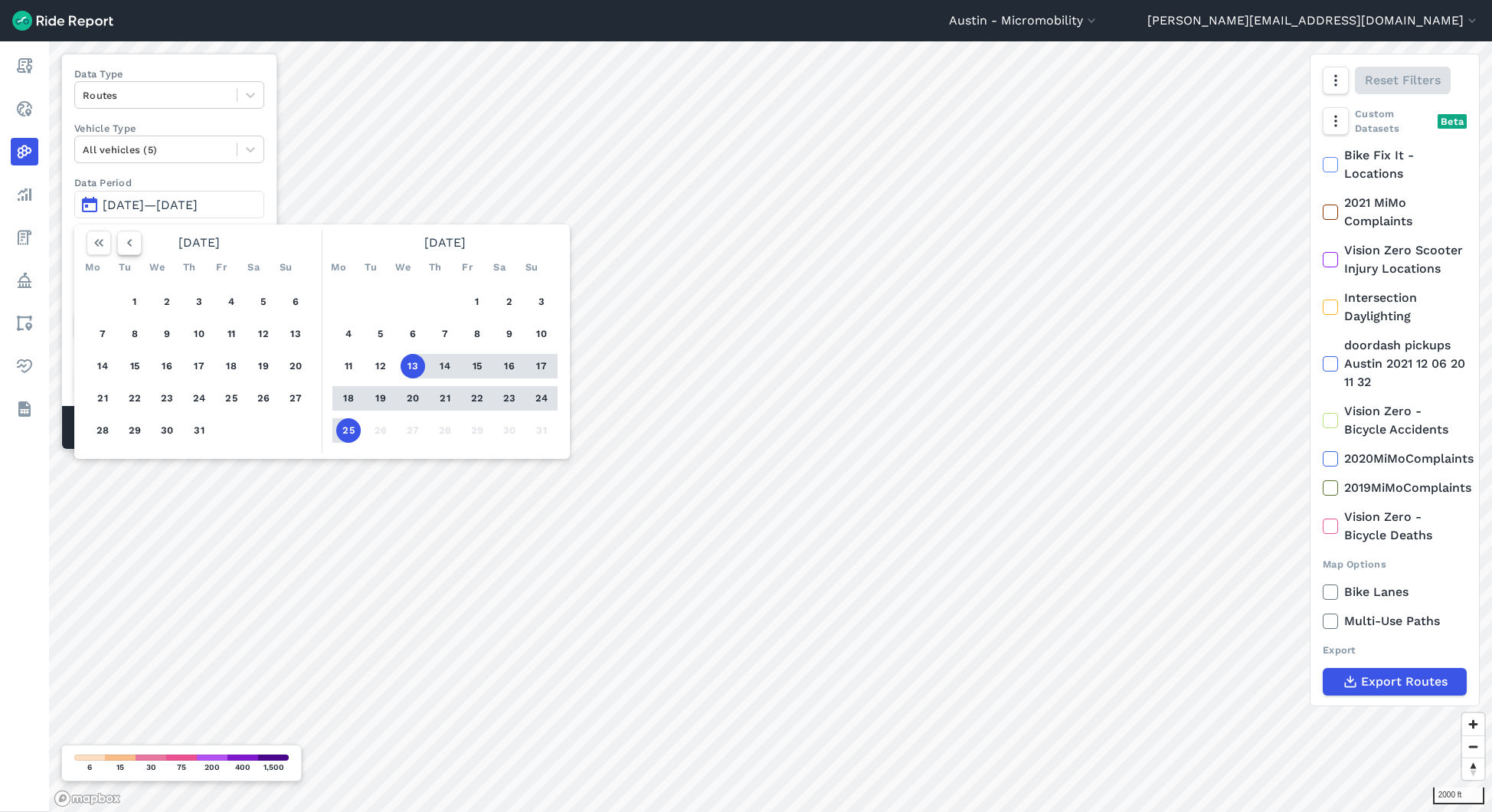
click at [128, 242] on use "button" at bounding box center [129, 242] width 5 height 7
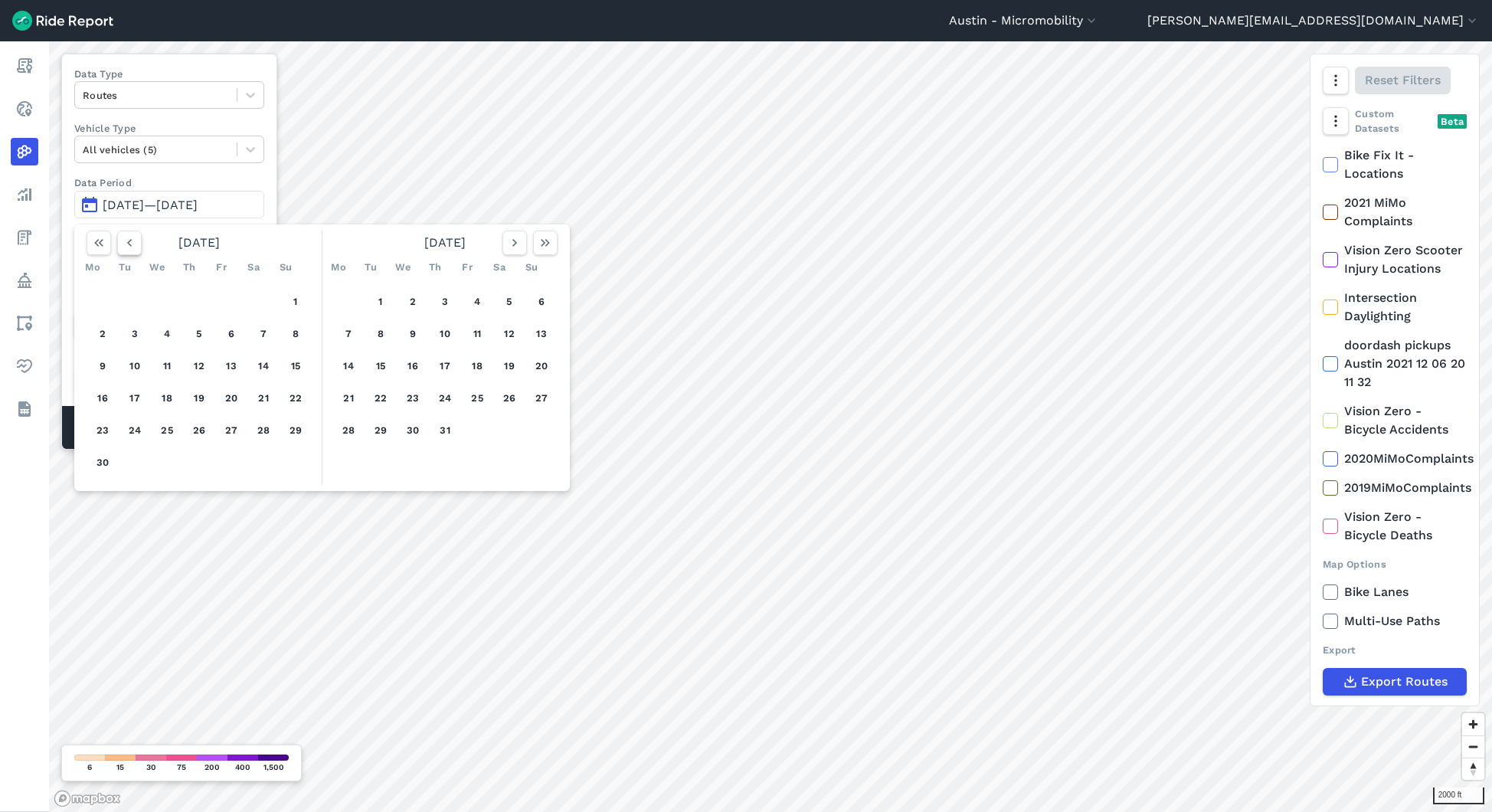
click at [128, 242] on use "button" at bounding box center [129, 242] width 5 height 7
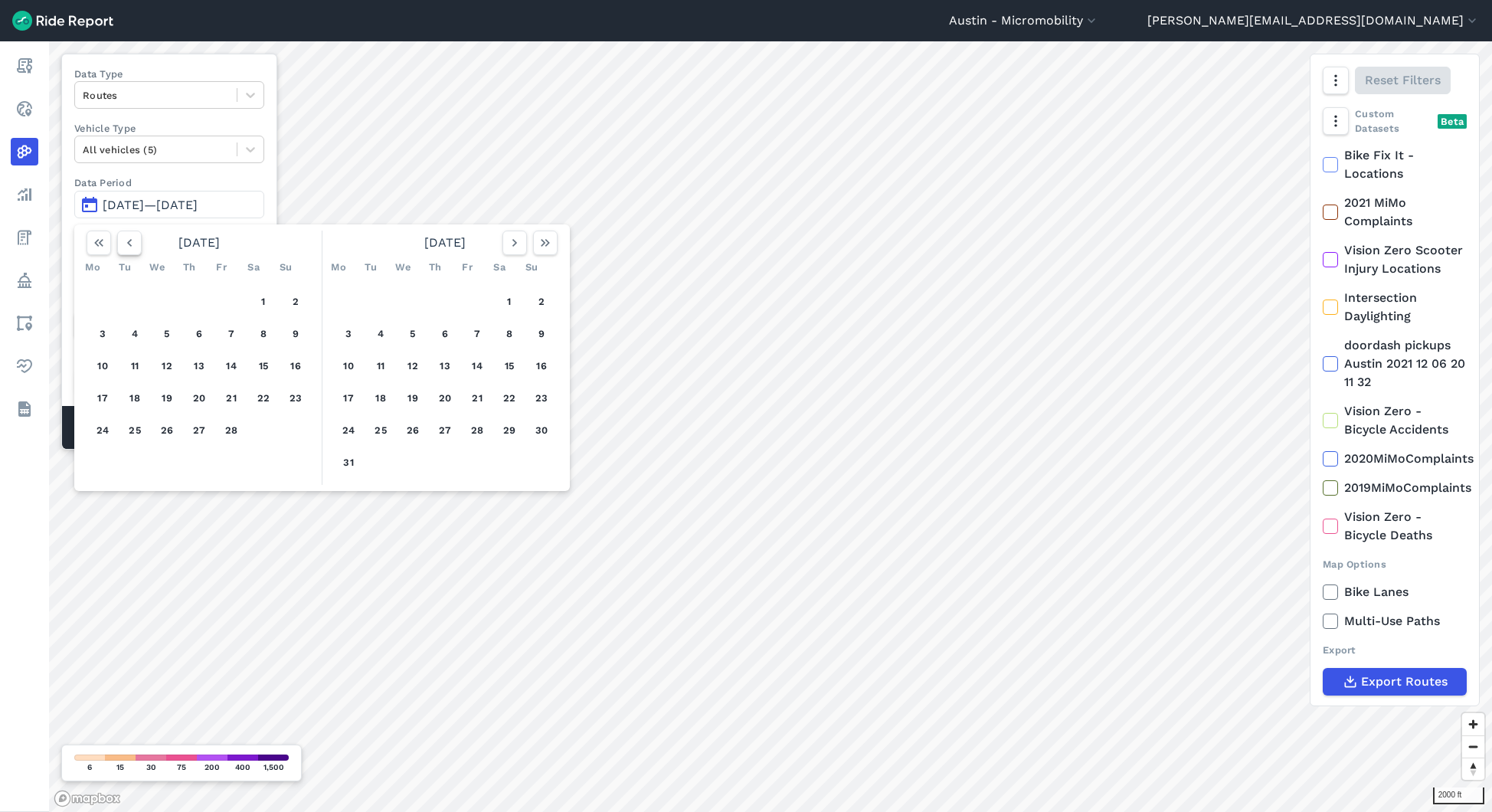
click at [128, 242] on use "button" at bounding box center [129, 242] width 5 height 7
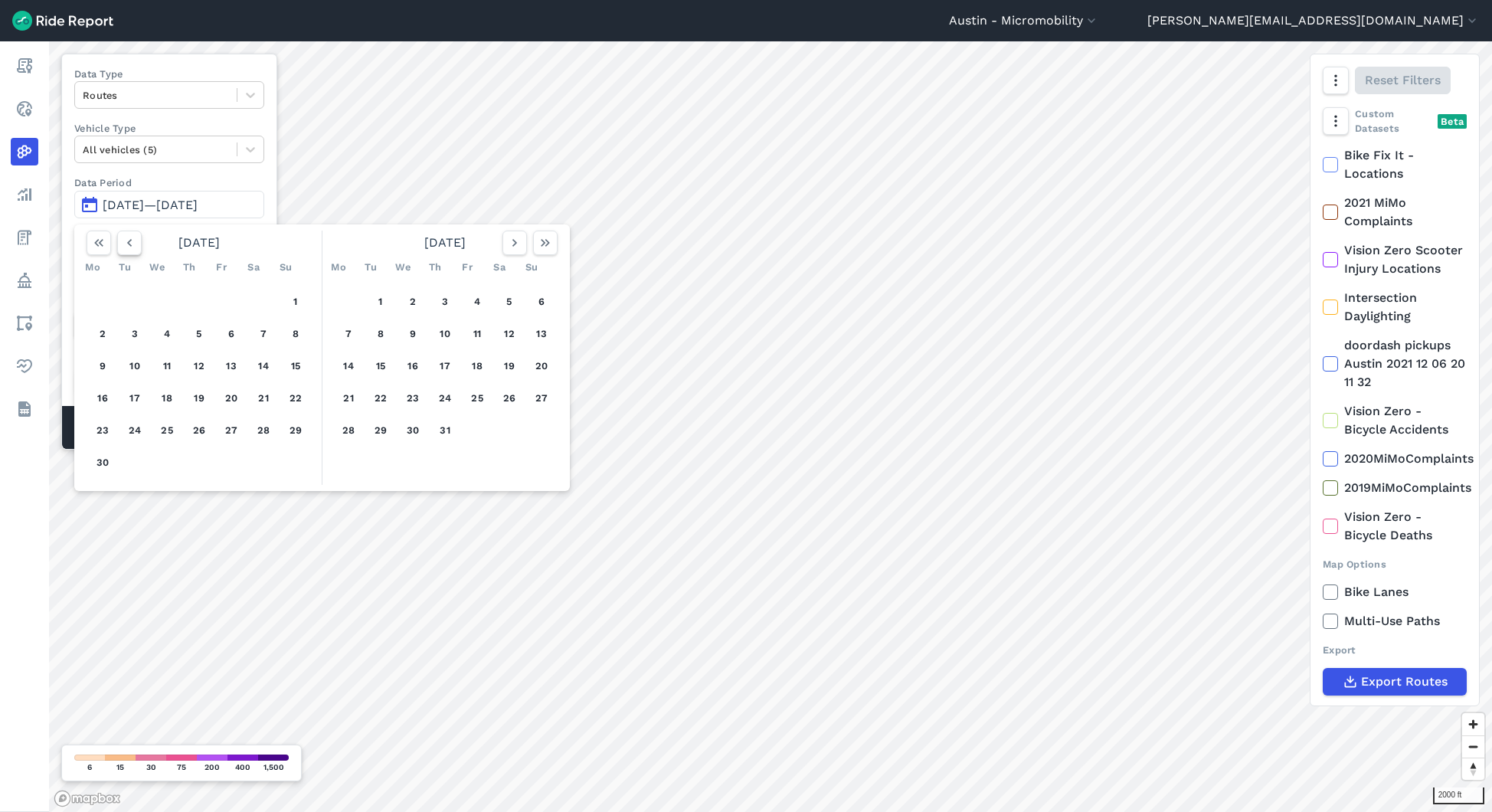
click at [128, 242] on use "button" at bounding box center [129, 242] width 5 height 7
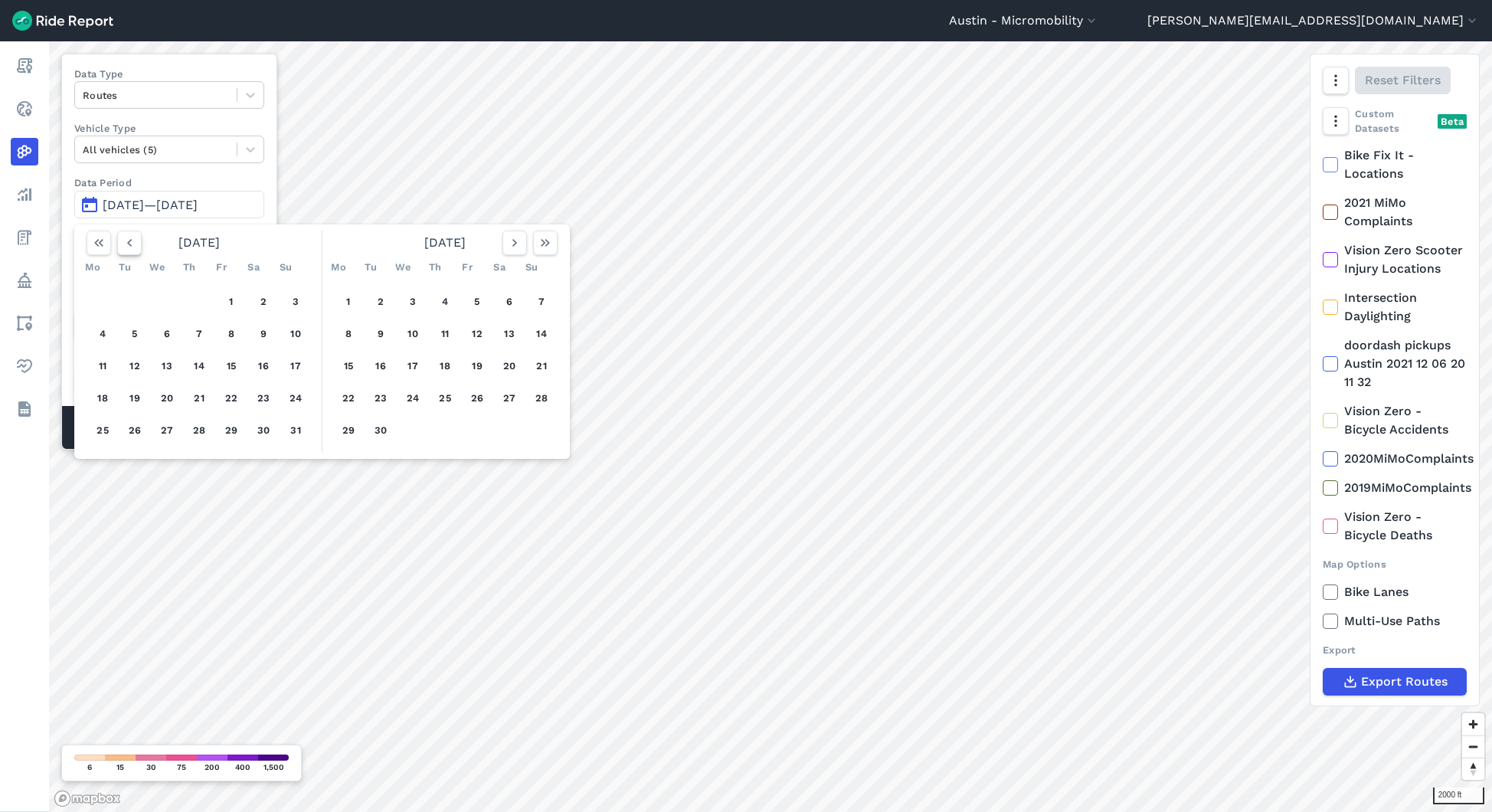
click at [128, 242] on use "button" at bounding box center [129, 242] width 5 height 7
click at [233, 302] on button "1" at bounding box center [231, 302] width 25 height 25
click at [236, 295] on button "1" at bounding box center [231, 302] width 25 height 25
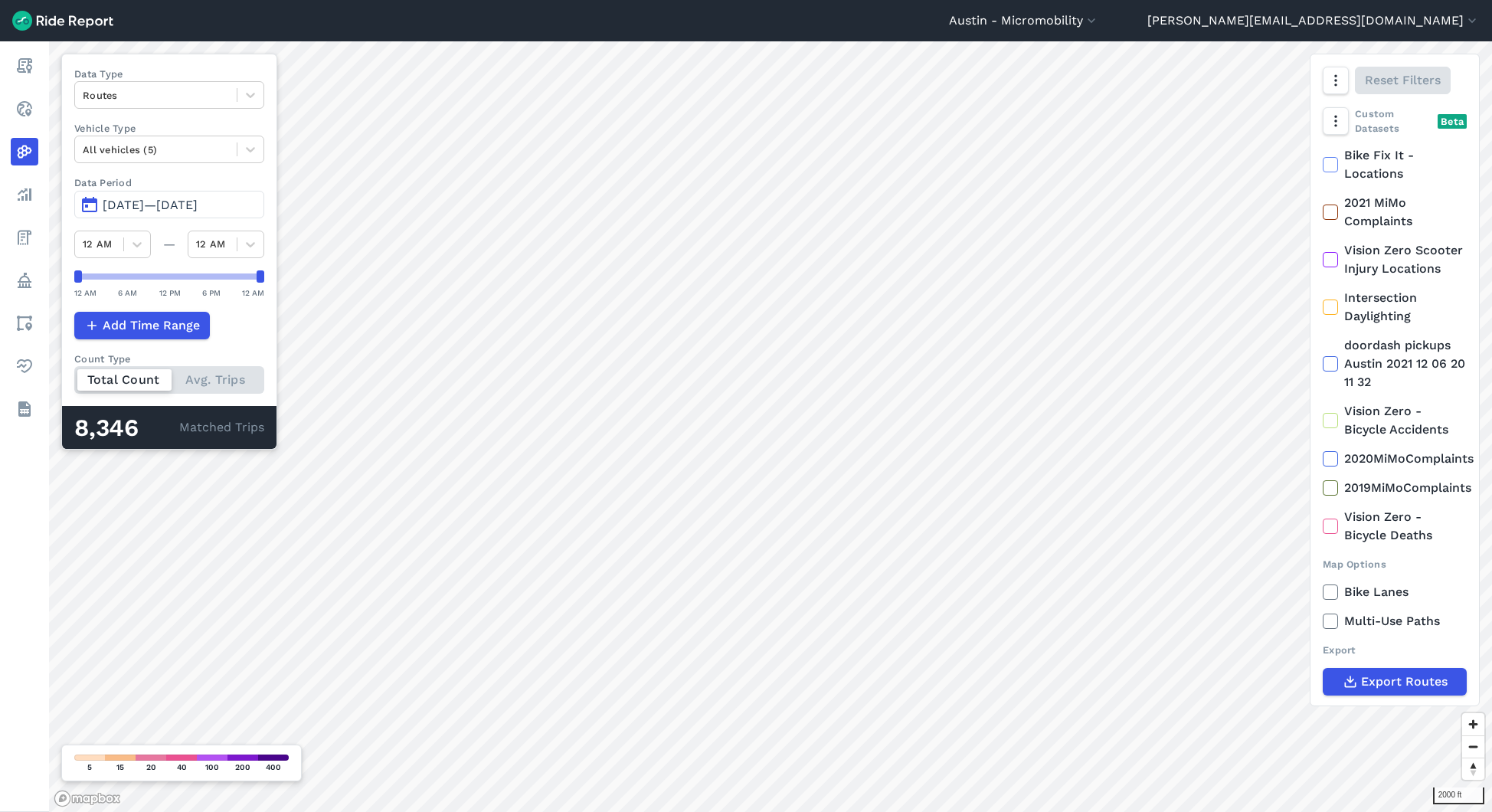
click at [154, 199] on span "[DATE]—[DATE]" at bounding box center [150, 205] width 95 height 15
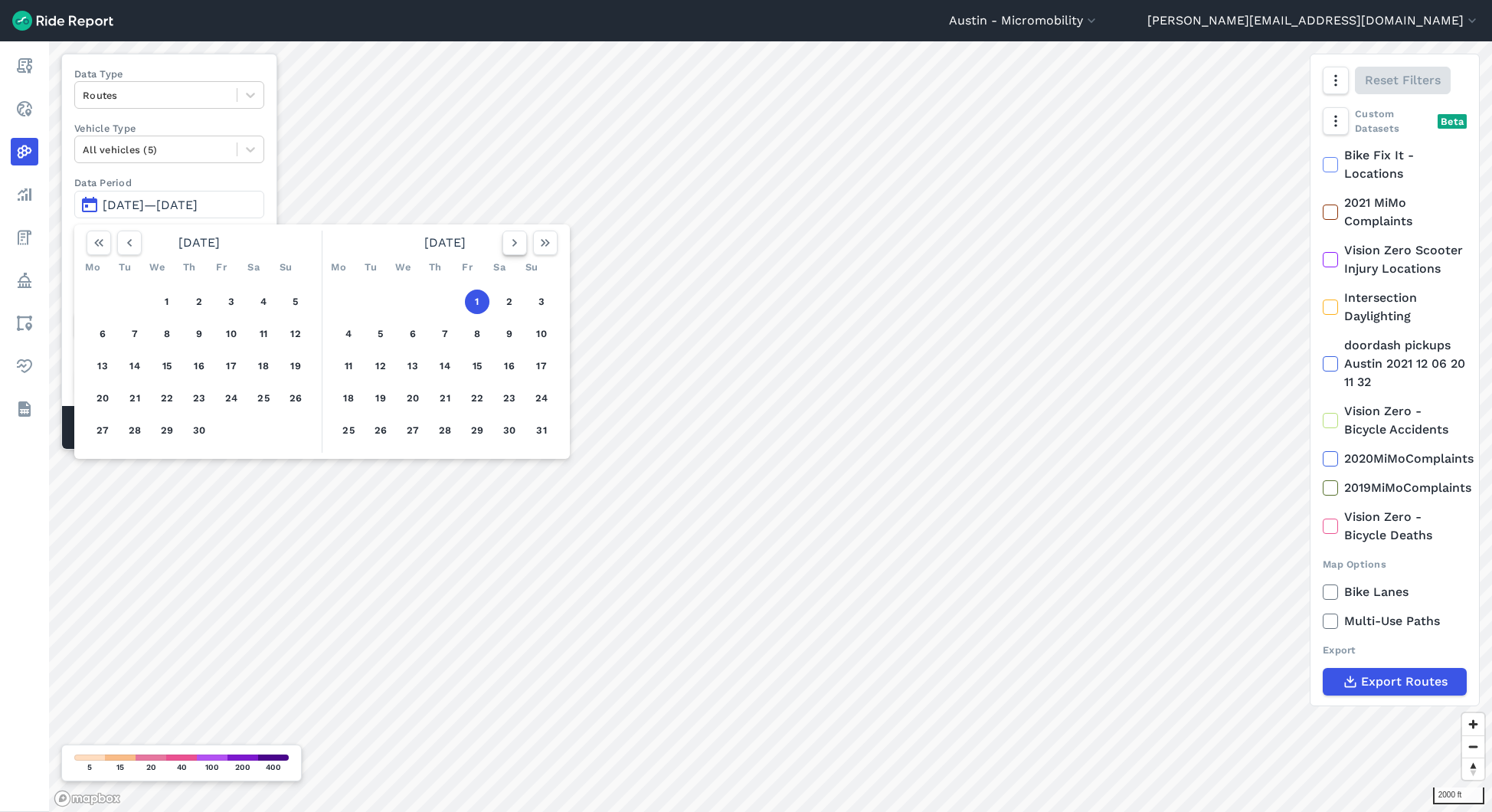
click at [510, 246] on icon "button" at bounding box center [515, 242] width 16 height 16
click at [349, 296] on button "1" at bounding box center [348, 302] width 25 height 25
click at [552, 235] on button "button" at bounding box center [546, 243] width 25 height 25
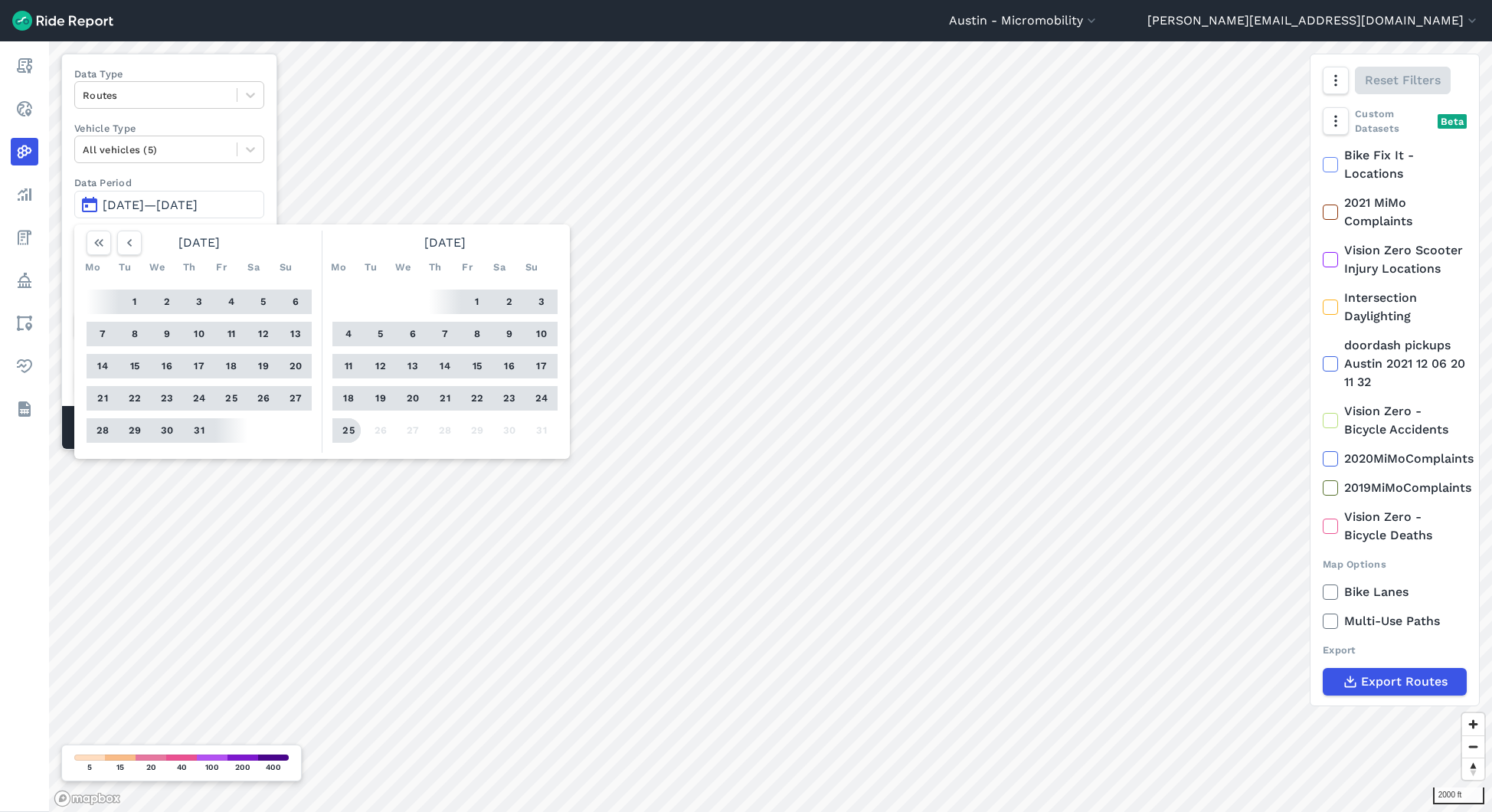
click at [348, 426] on button "25" at bounding box center [348, 430] width 25 height 25
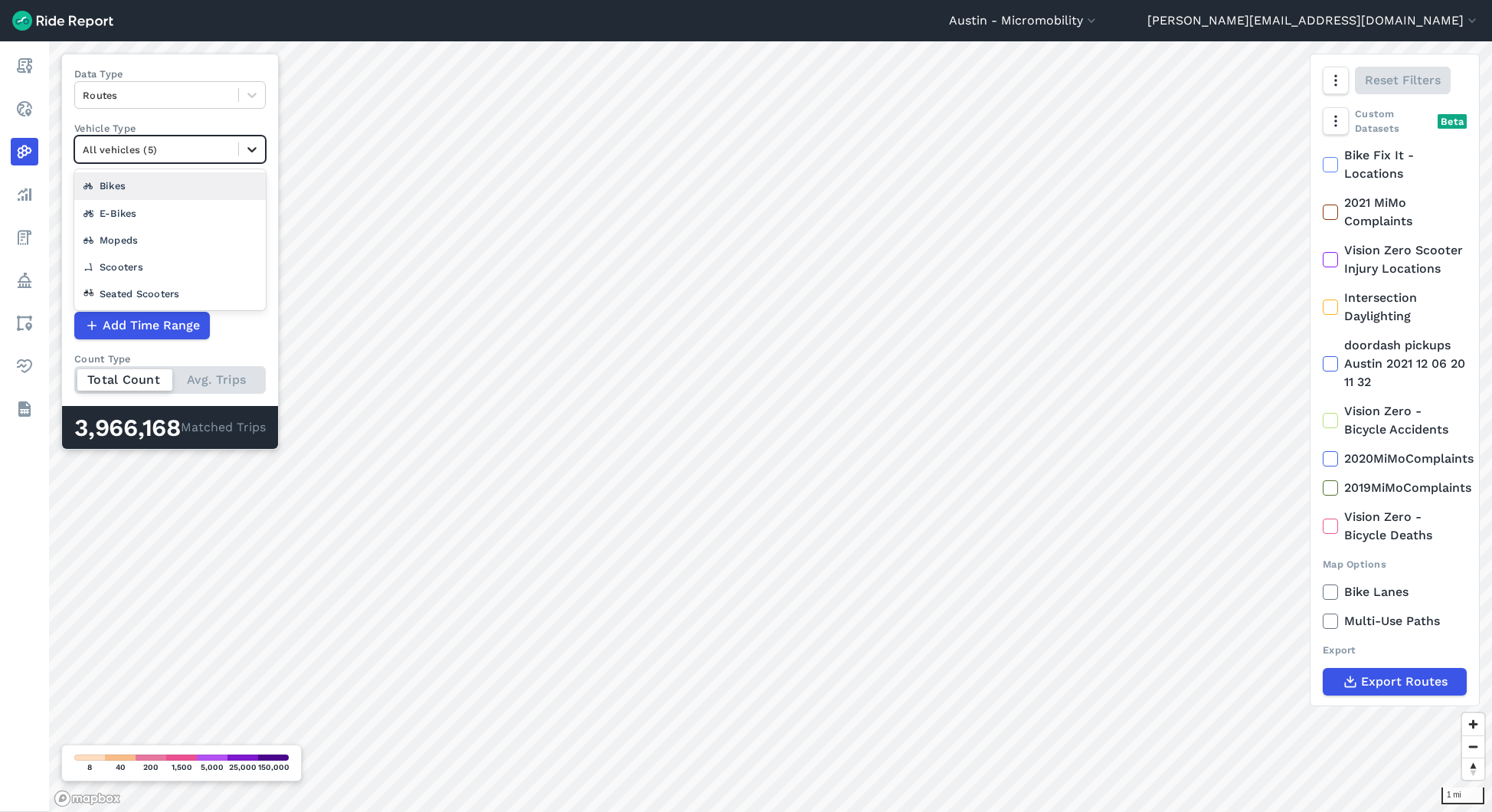
click at [240, 149] on div at bounding box center [252, 150] width 26 height 26
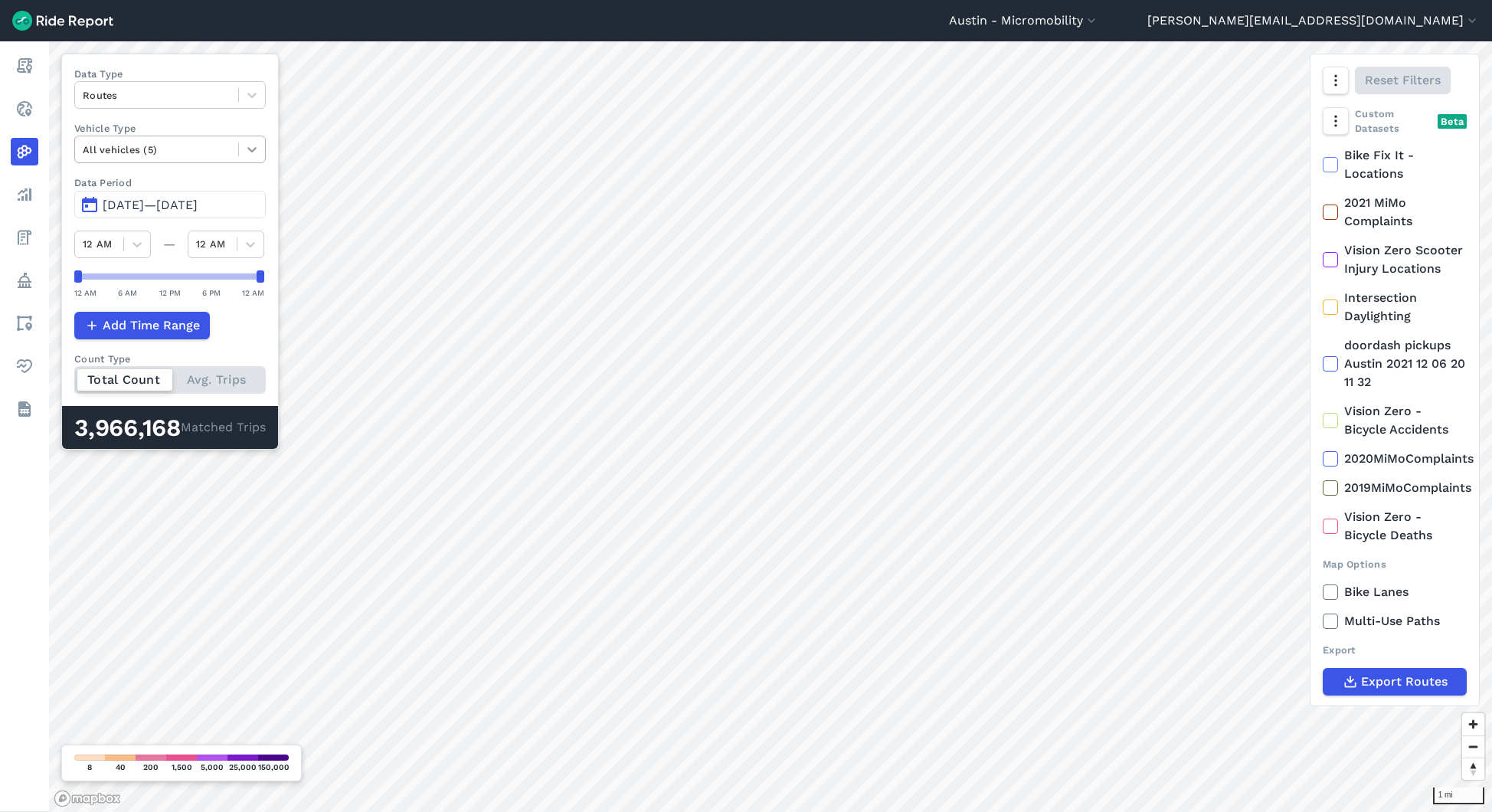
click at [245, 155] on icon at bounding box center [252, 149] width 16 height 16
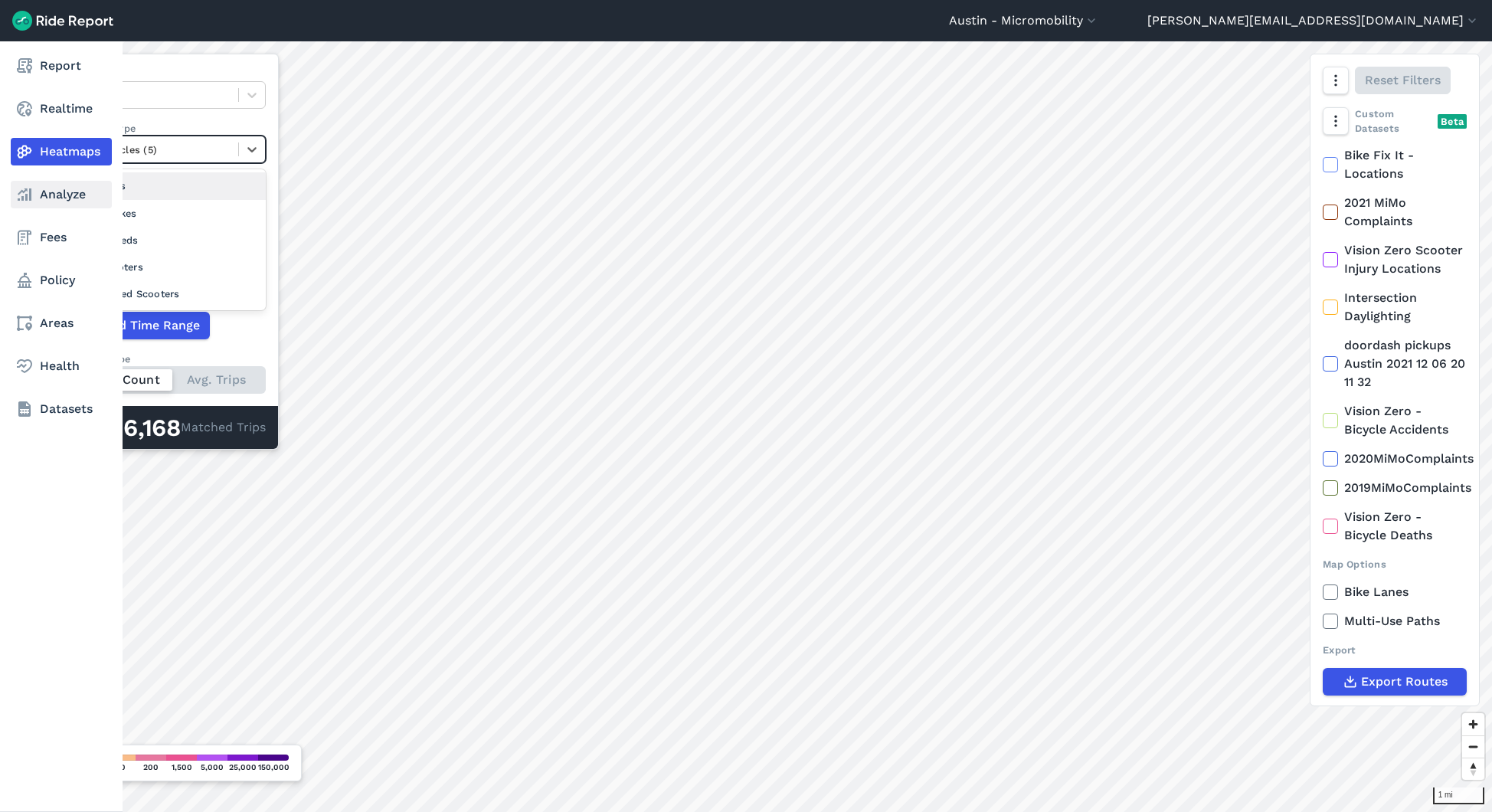
click at [42, 192] on link "Analyze" at bounding box center [61, 195] width 101 height 28
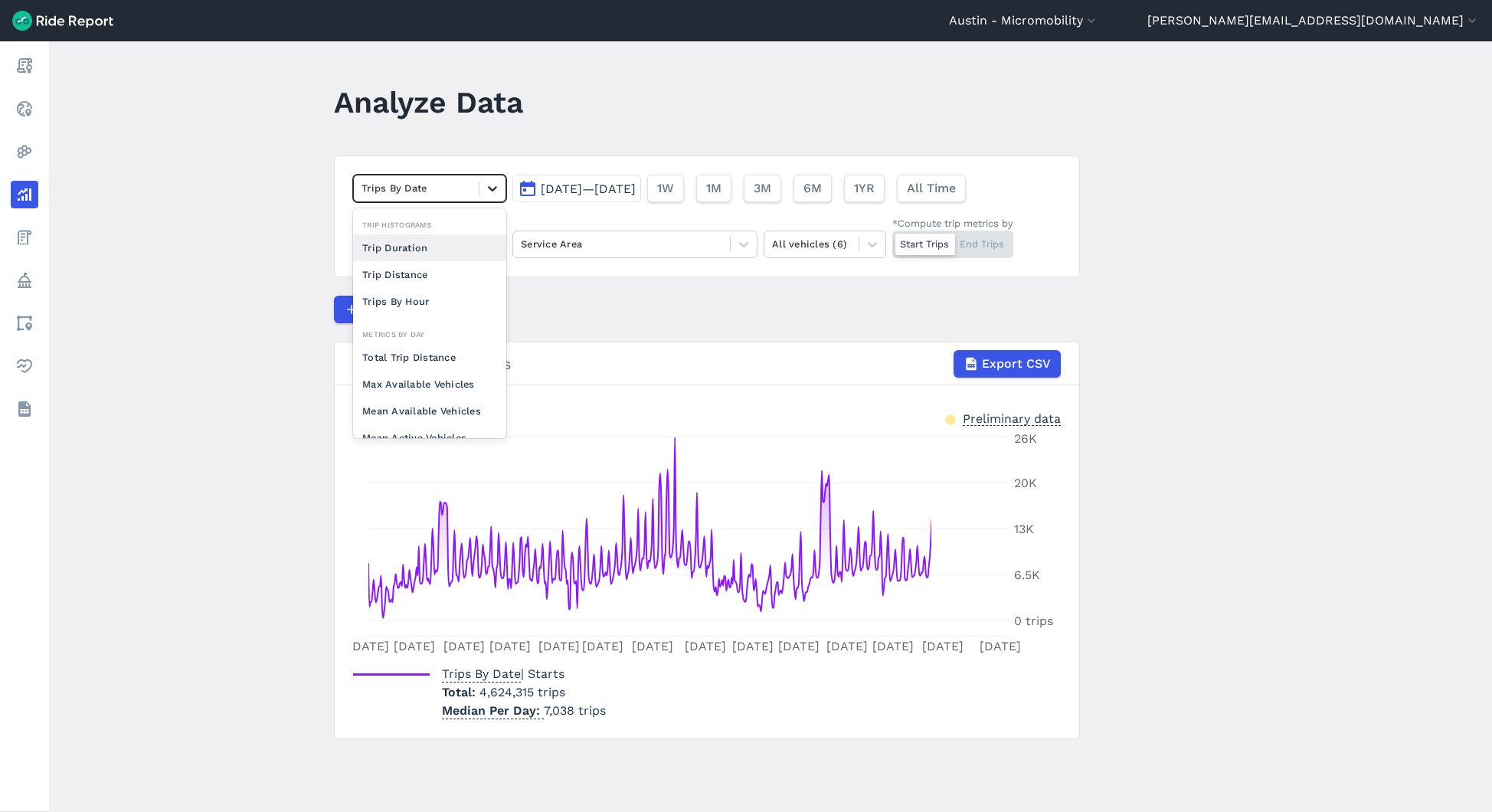
click at [479, 182] on div at bounding box center [492, 188] width 26 height 26
click at [428, 300] on div "Trips By Hour" at bounding box center [429, 301] width 153 height 27
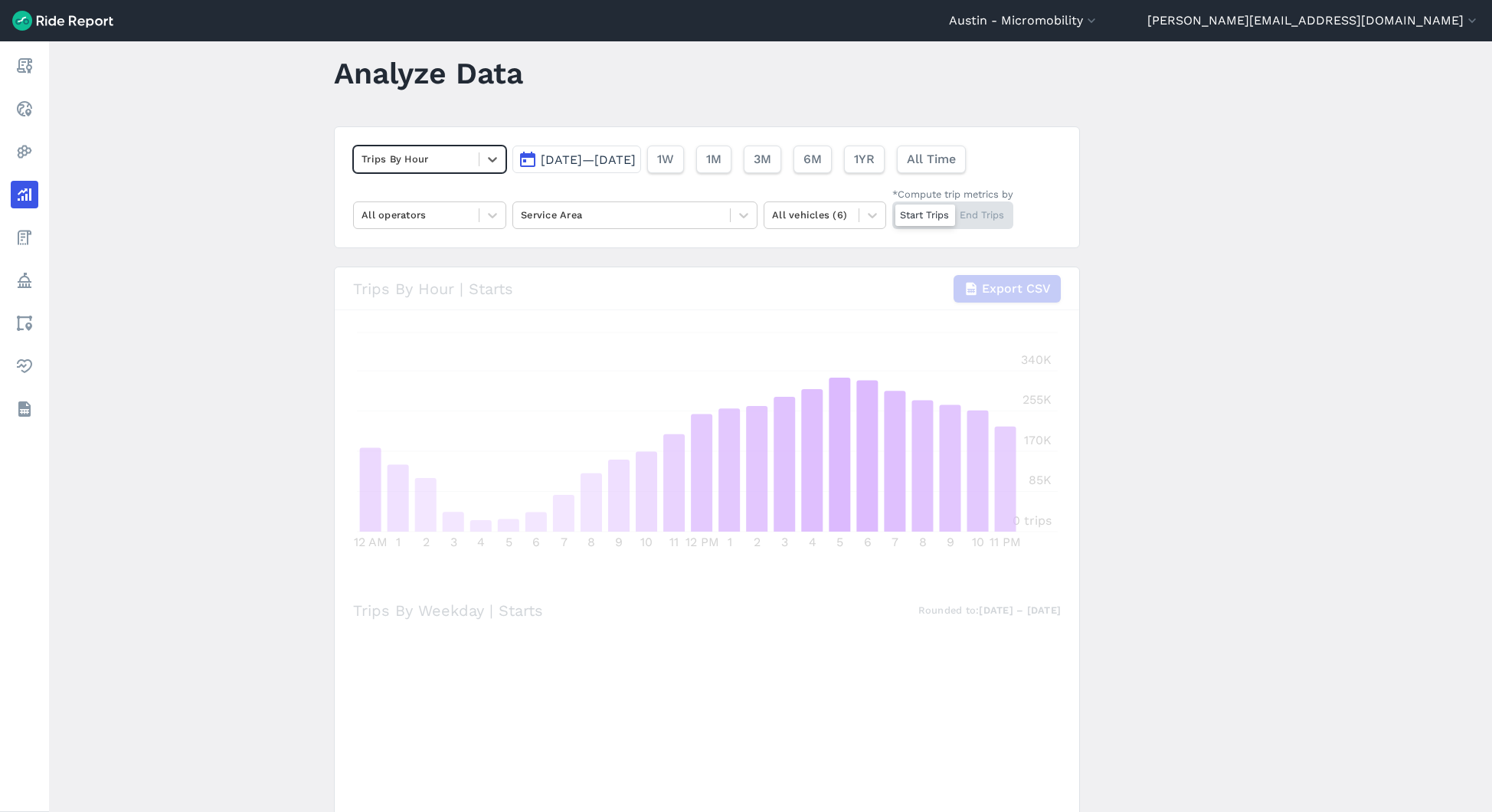
scroll to position [25, 0]
